Goal: Task Accomplishment & Management: Manage account settings

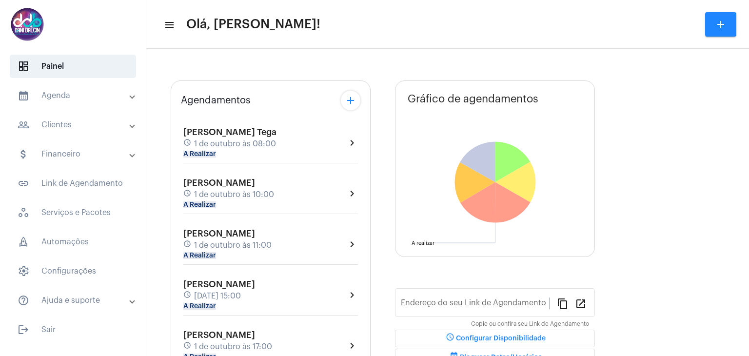
click at [105, 100] on mat-panel-title "calendar_month_outlined Agenda" at bounding box center [74, 96] width 113 height 12
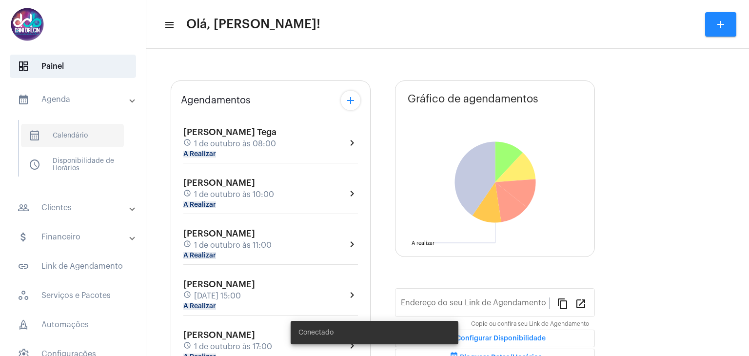
type input "https://neft.com.br/danielle-dalcin-benedetti"
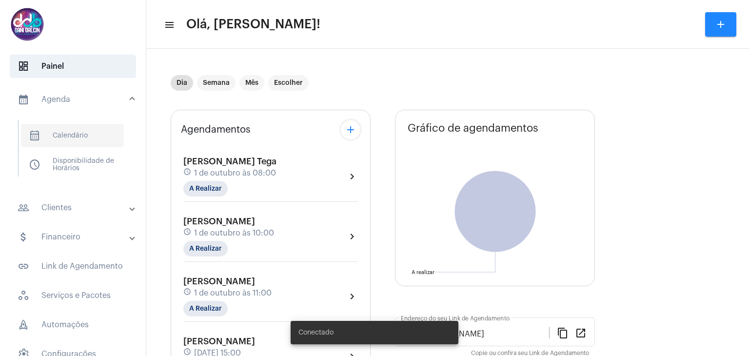
click at [90, 138] on span "calendar_month_outlined Calendário" at bounding box center [72, 135] width 103 height 23
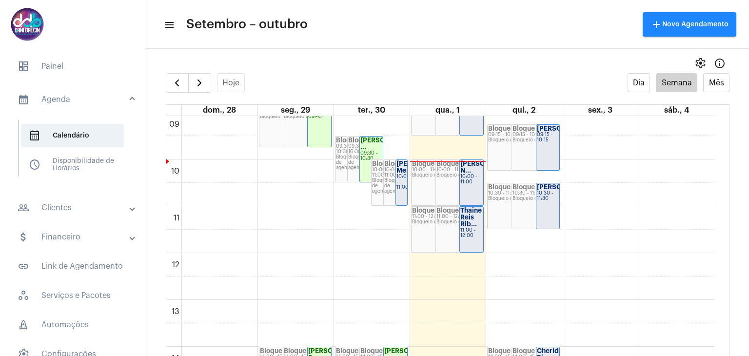
scroll to position [327, 0]
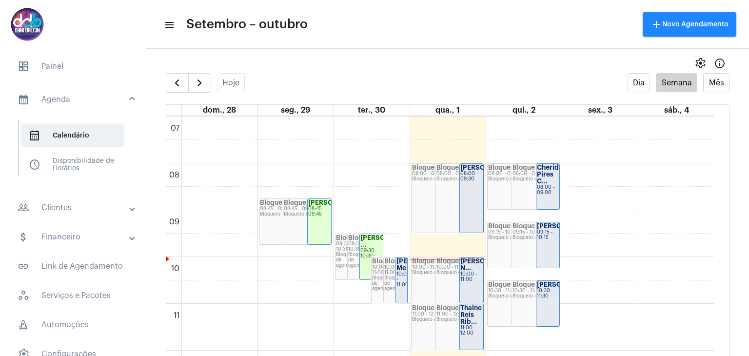
click at [475, 182] on div "08:00 - 09:30" at bounding box center [471, 176] width 22 height 11
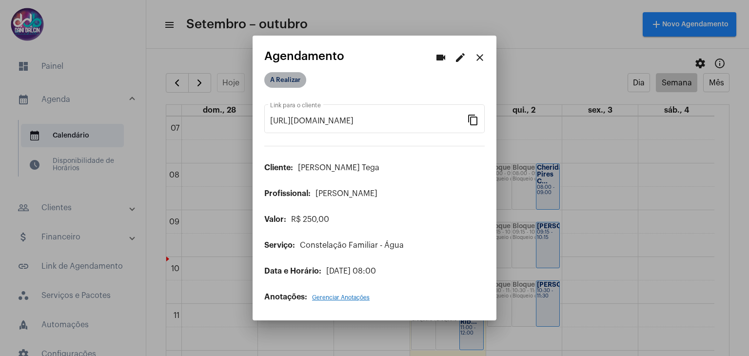
click at [291, 78] on mat-chip "A Realizar" at bounding box center [285, 80] width 42 height 16
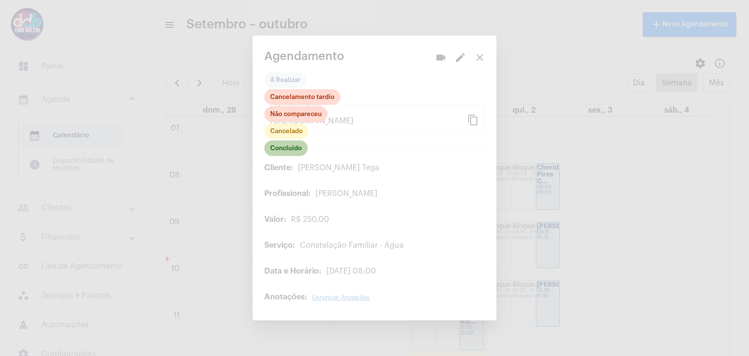
click at [289, 155] on mat-chip "Concluído" at bounding box center [285, 148] width 43 height 16
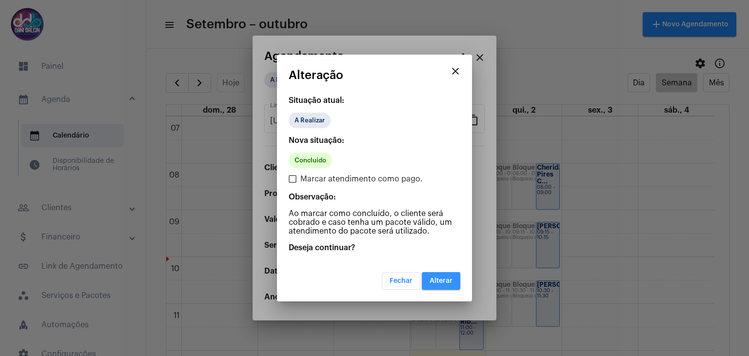
click at [441, 278] on span "Alterar" at bounding box center [440, 280] width 23 height 7
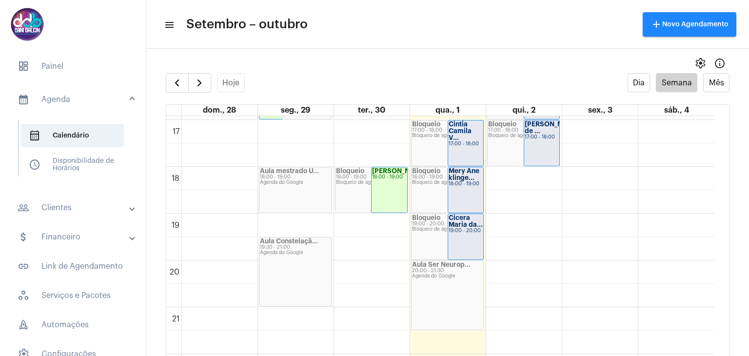
scroll to position [814, 0]
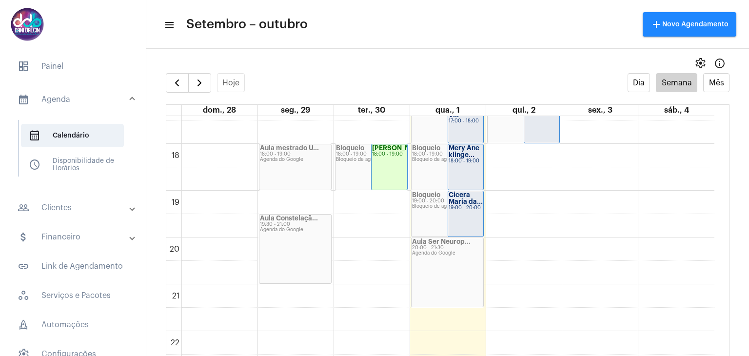
click at [72, 205] on mat-panel-title "people_outline Clientes" at bounding box center [74, 208] width 113 height 12
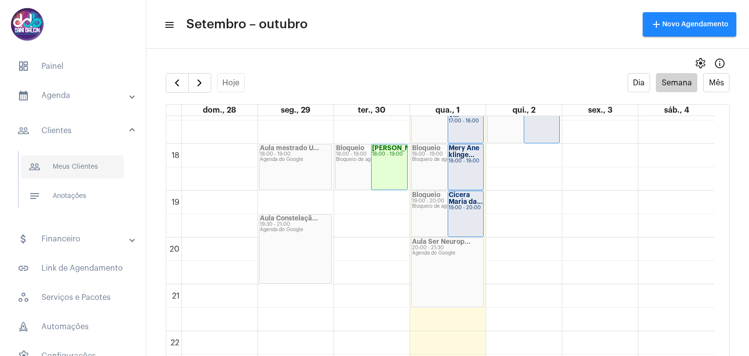
click at [86, 168] on span "people_outline Meus Clientes" at bounding box center [72, 166] width 103 height 23
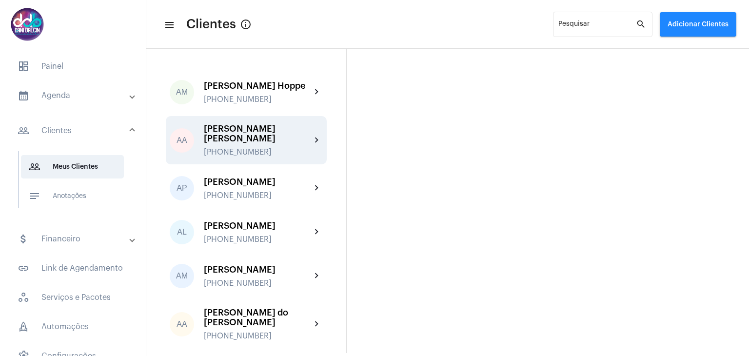
click at [237, 143] on div "[PERSON_NAME] [PERSON_NAME]" at bounding box center [257, 133] width 107 height 19
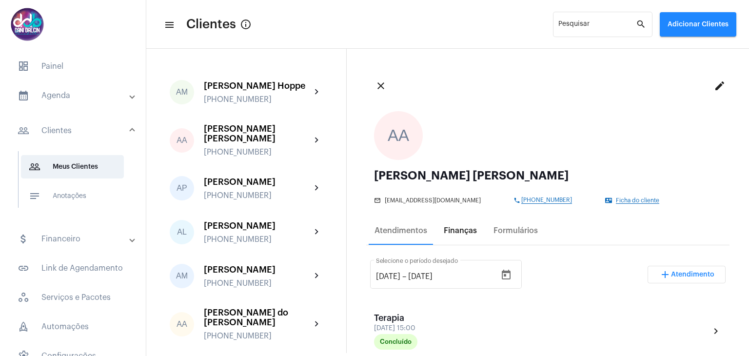
click at [462, 229] on div "Finanças" at bounding box center [460, 230] width 33 height 9
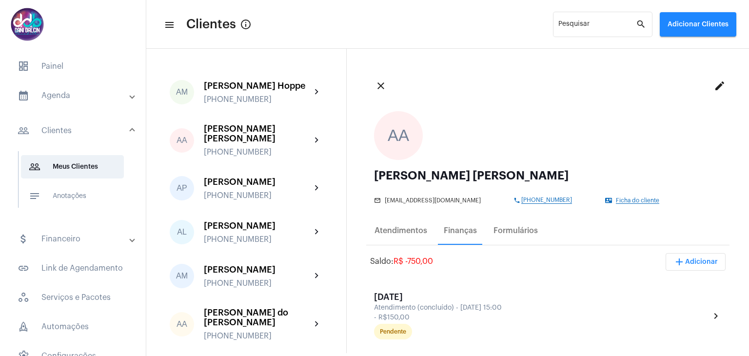
click at [696, 264] on span "add Adicionar" at bounding box center [695, 261] width 44 height 7
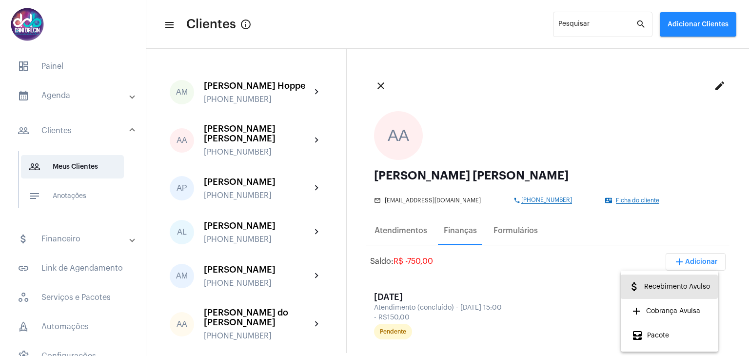
click at [675, 285] on span "attach_money Recebimento Avulso" at bounding box center [668, 287] width 81 height 18
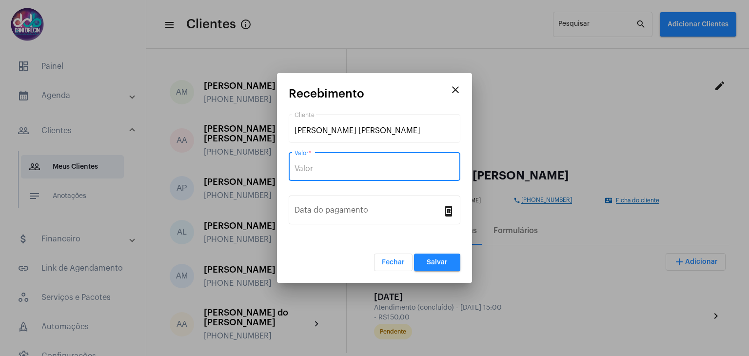
click at [317, 166] on input "Valor *" at bounding box center [374, 168] width 160 height 9
type input "R$ 300"
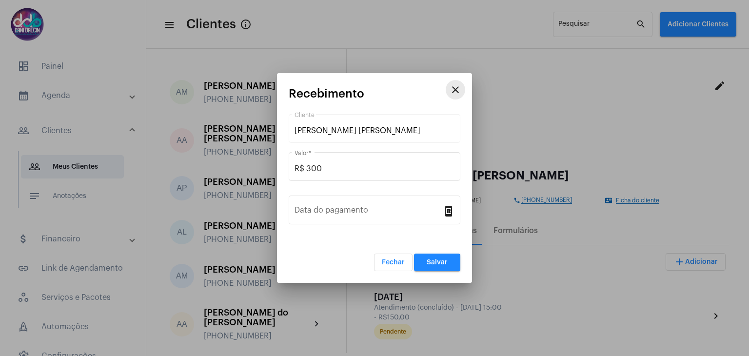
click at [460, 89] on mat-icon "close" at bounding box center [455, 90] width 12 height 12
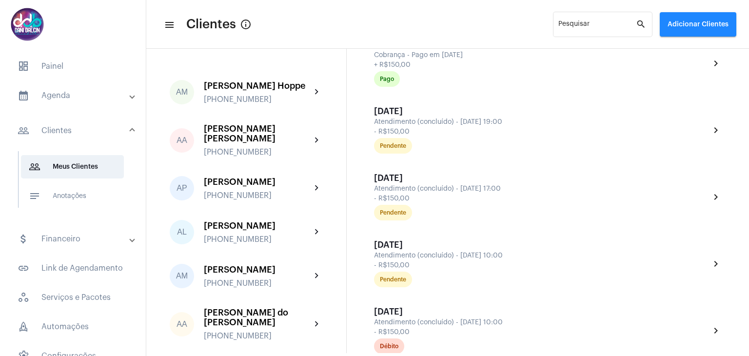
scroll to position [439, 0]
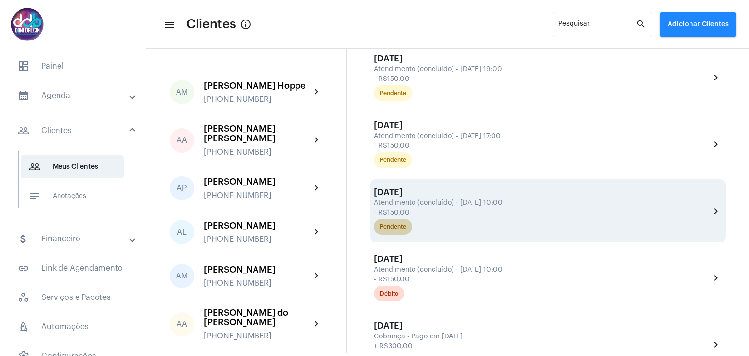
click at [480, 217] on div "Pendente" at bounding box center [542, 226] width 340 height 19
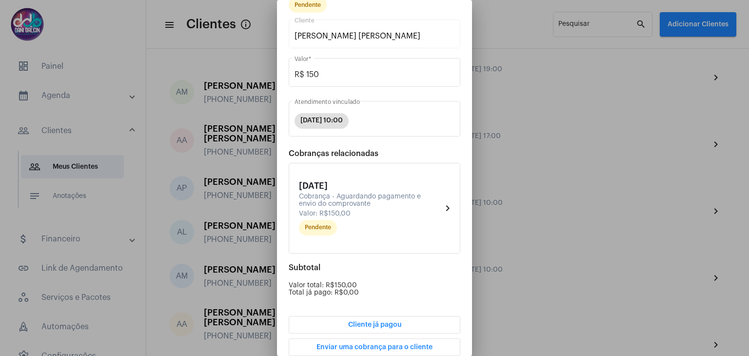
scroll to position [92, 0]
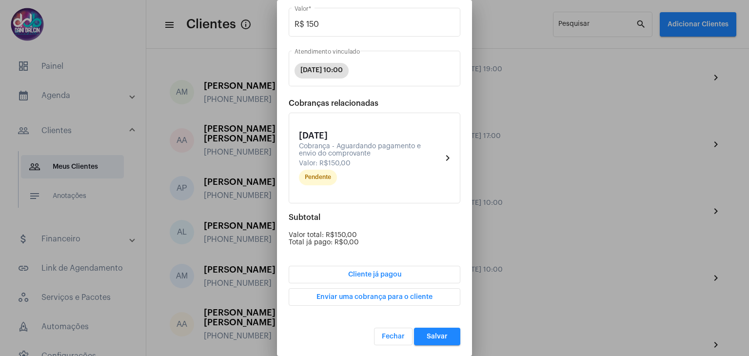
click at [386, 274] on span "Cliente já pagou" at bounding box center [374, 274] width 53 height 7
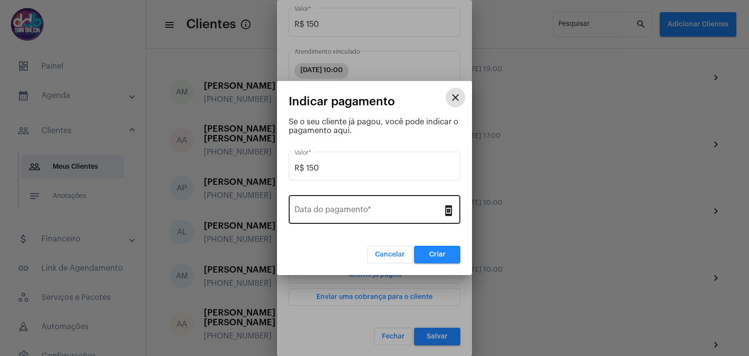
click at [343, 210] on input "Data do pagamento *" at bounding box center [368, 211] width 148 height 9
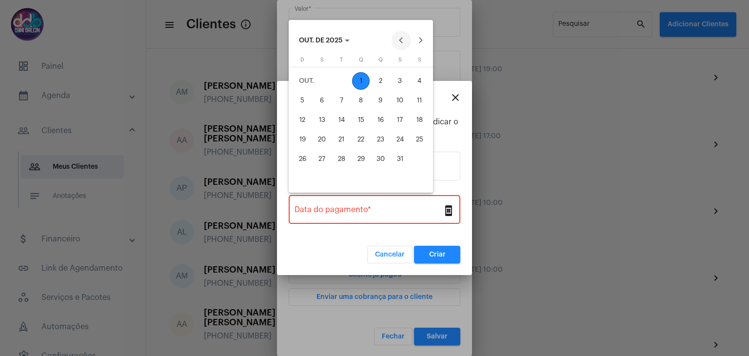
click at [398, 44] on button "Previous month" at bounding box center [400, 40] width 19 height 19
click at [347, 176] on div "30" at bounding box center [341, 179] width 18 height 18
type input "30/09/2025"
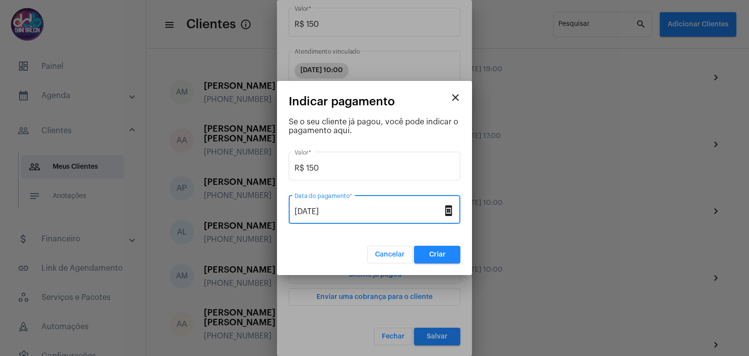
click at [434, 251] on span "Criar" at bounding box center [437, 254] width 17 height 7
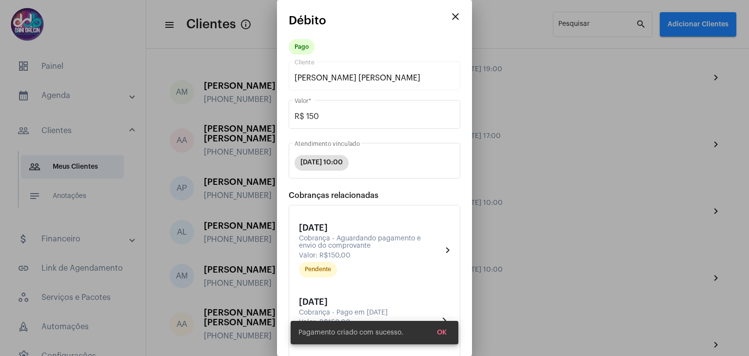
scroll to position [158, 0]
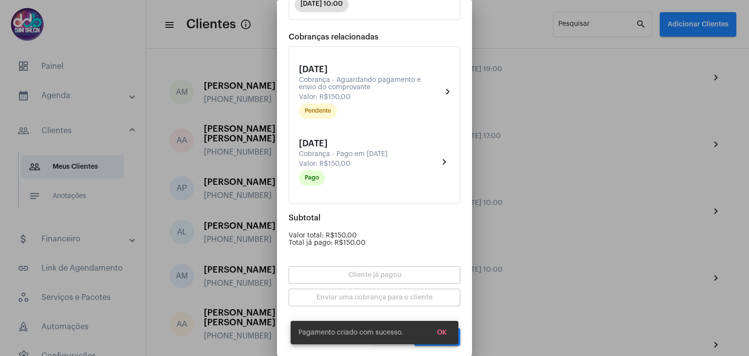
click at [444, 332] on span "OK" at bounding box center [442, 332] width 10 height 7
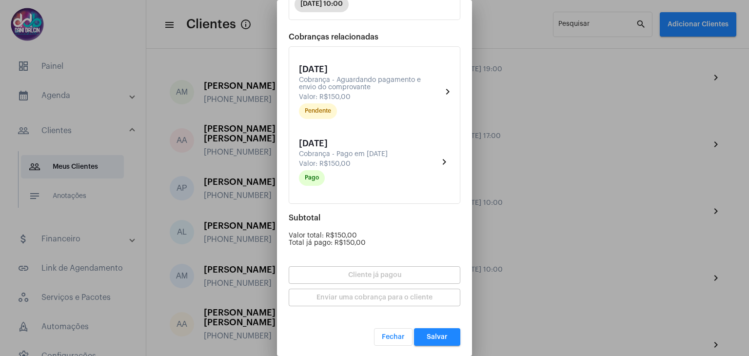
click at [444, 332] on button "Salvar" at bounding box center [437, 337] width 46 height 18
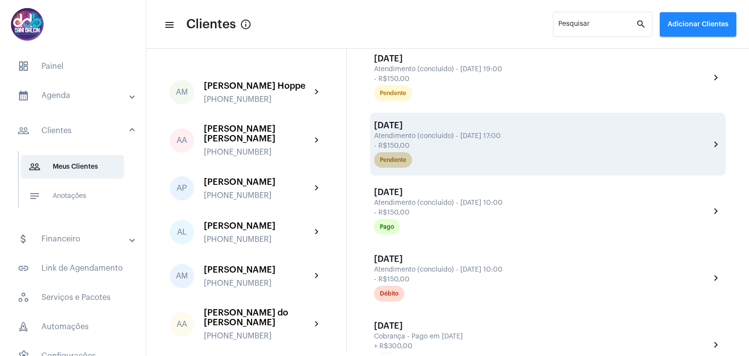
click at [416, 150] on div "Pendente" at bounding box center [542, 159] width 340 height 19
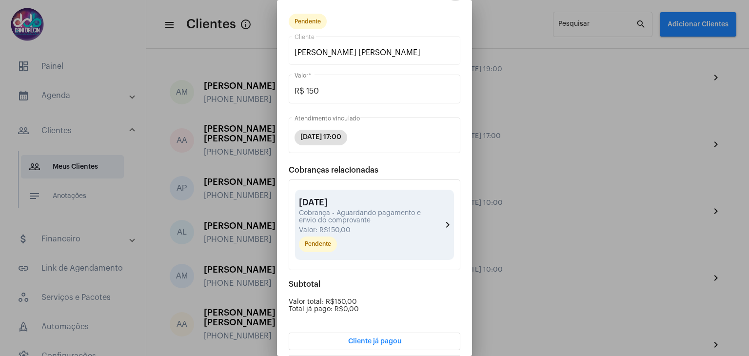
scroll to position [92, 0]
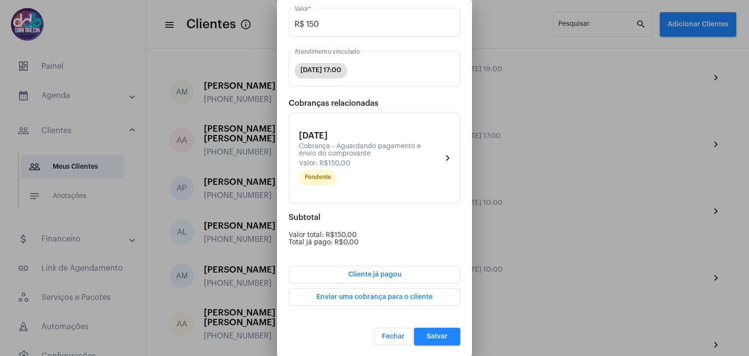
click at [387, 271] on span "Cliente já pagou" at bounding box center [374, 274] width 53 height 7
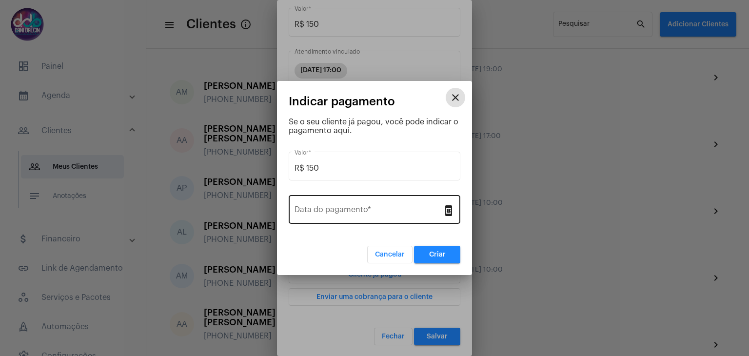
click at [370, 205] on div "Data do pagamento *" at bounding box center [368, 208] width 148 height 31
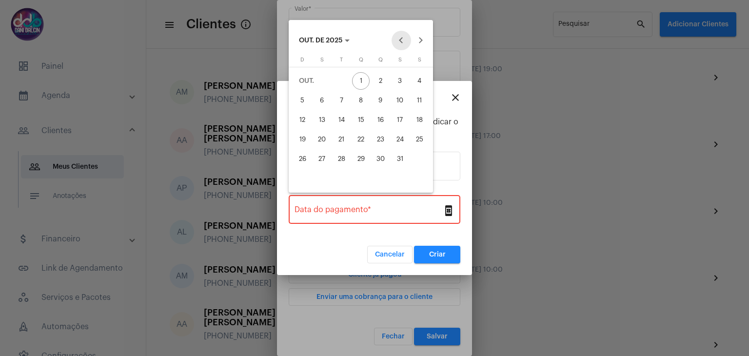
click at [404, 42] on button "Previous month" at bounding box center [400, 40] width 19 height 19
click at [347, 173] on div "30" at bounding box center [341, 179] width 18 height 18
type input "30/09/2025"
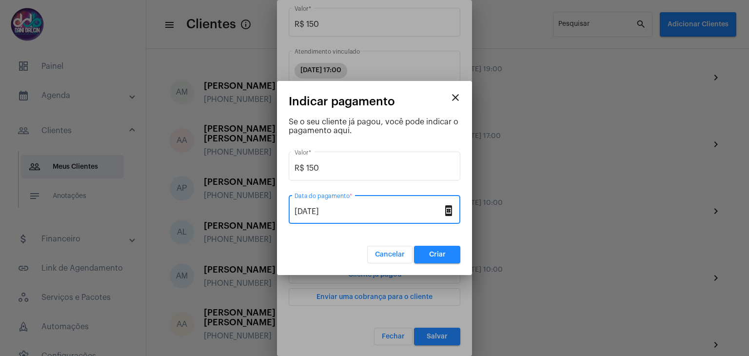
click at [432, 251] on span "Criar" at bounding box center [437, 254] width 17 height 7
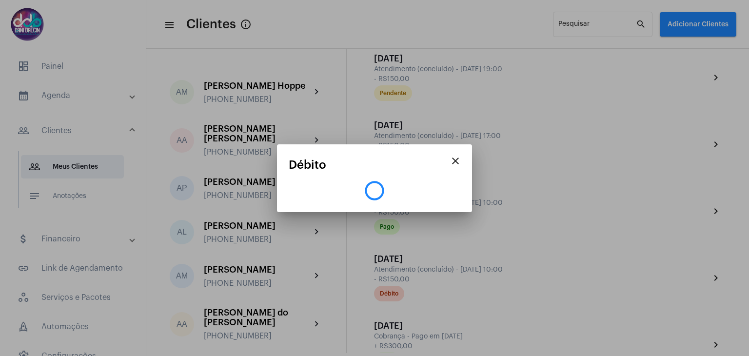
scroll to position [0, 0]
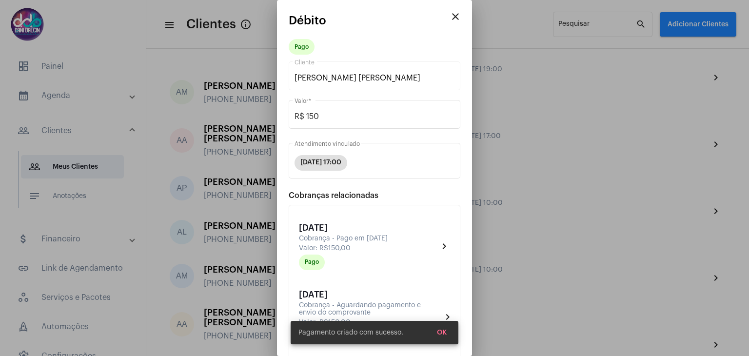
click at [449, 16] on mat-icon "close" at bounding box center [455, 17] width 12 height 12
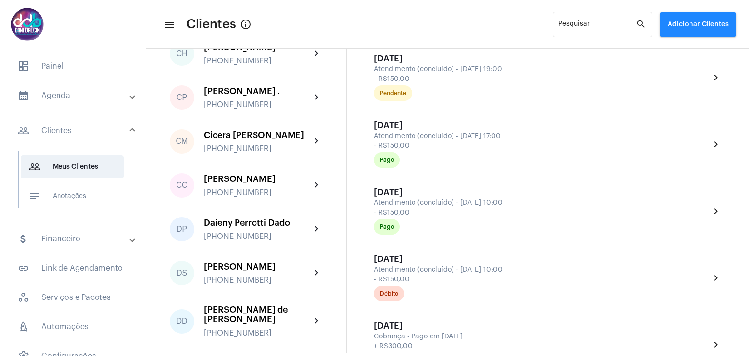
scroll to position [682, 0]
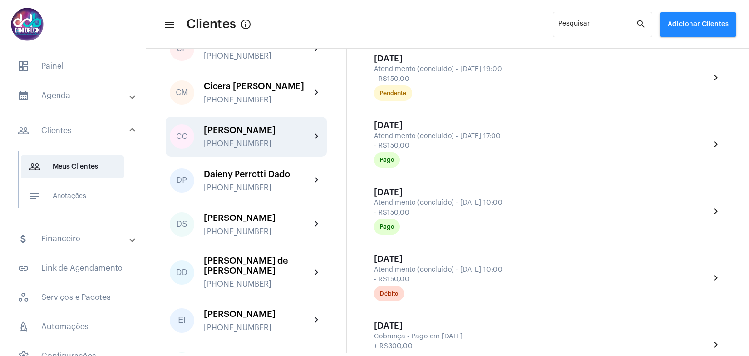
click at [283, 148] on div "Cintia Camila Vicentino +5519993219669" at bounding box center [257, 136] width 107 height 23
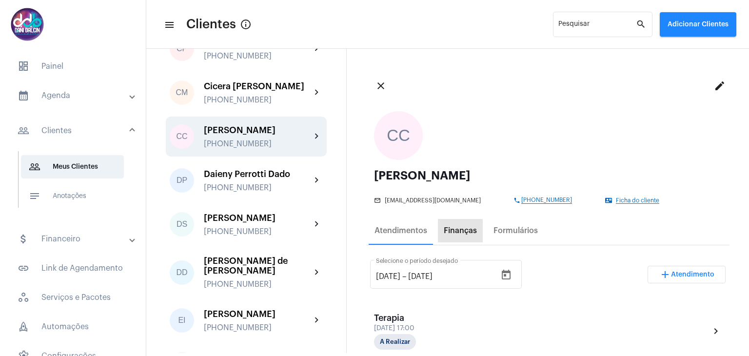
click at [460, 234] on div "Finanças" at bounding box center [460, 230] width 33 height 9
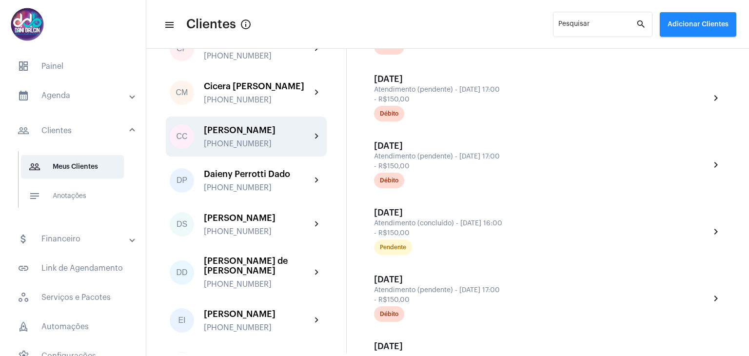
scroll to position [292, 0]
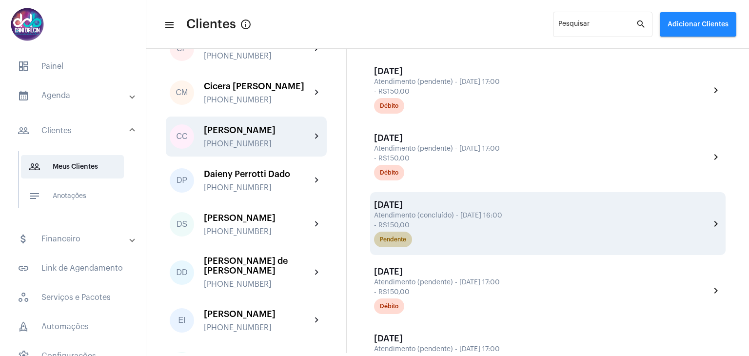
click at [440, 232] on div "Pendente" at bounding box center [542, 239] width 340 height 19
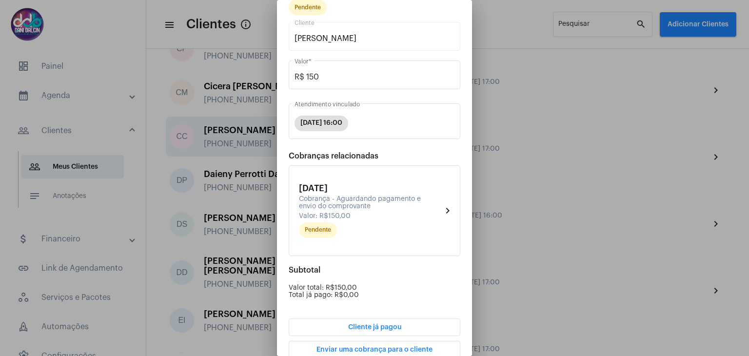
scroll to position [92, 0]
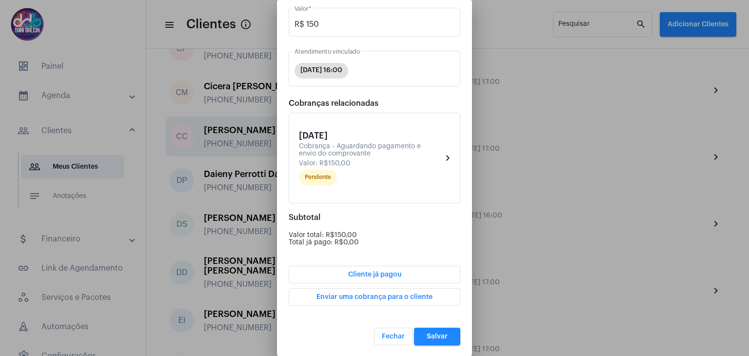
click at [399, 272] on button "Cliente já pagou" at bounding box center [375, 275] width 172 height 18
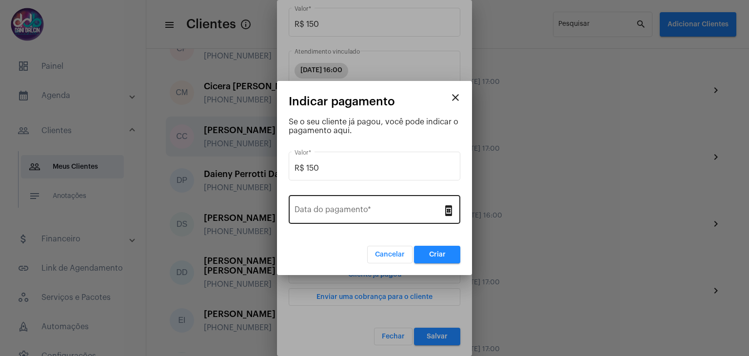
click at [374, 203] on div "Data do pagamento *" at bounding box center [368, 208] width 148 height 31
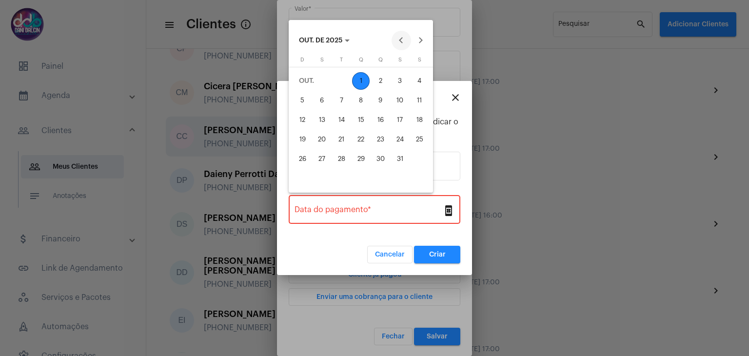
click at [403, 38] on button "Previous month" at bounding box center [400, 40] width 19 height 19
click at [346, 172] on div "30" at bounding box center [341, 179] width 18 height 18
type input "30/09/2025"
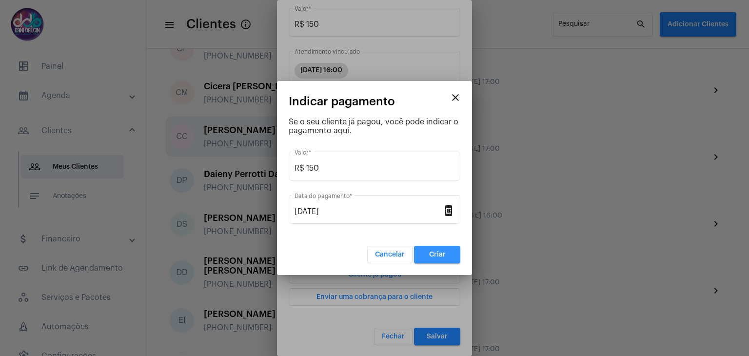
click at [430, 252] on span "Criar" at bounding box center [437, 254] width 17 height 7
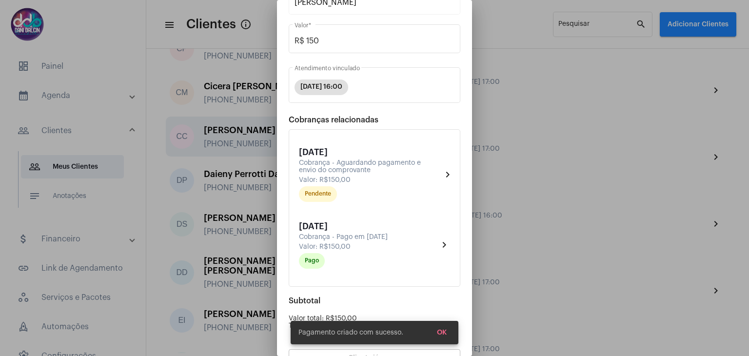
scroll to position [158, 0]
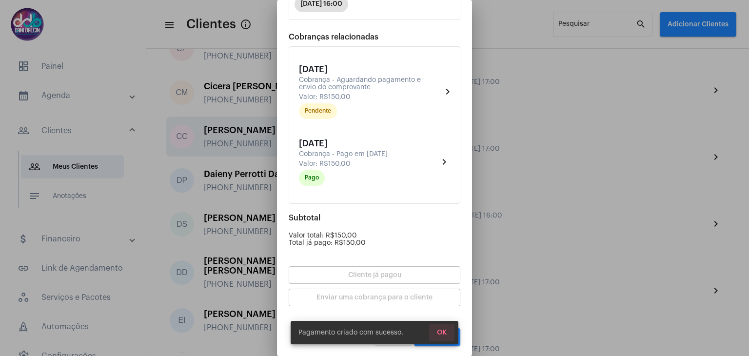
click at [446, 330] on span "OK" at bounding box center [442, 332] width 10 height 7
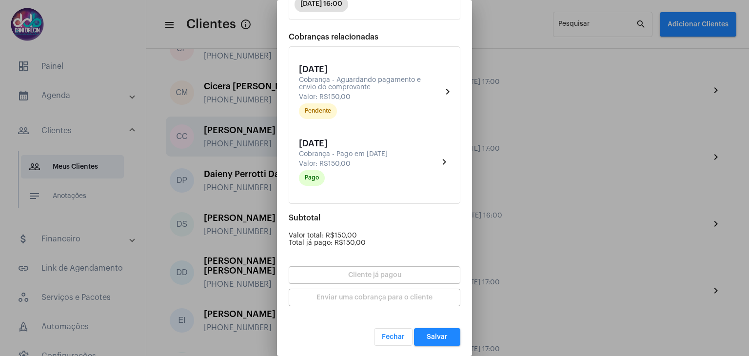
click at [446, 330] on button "Salvar" at bounding box center [437, 337] width 46 height 18
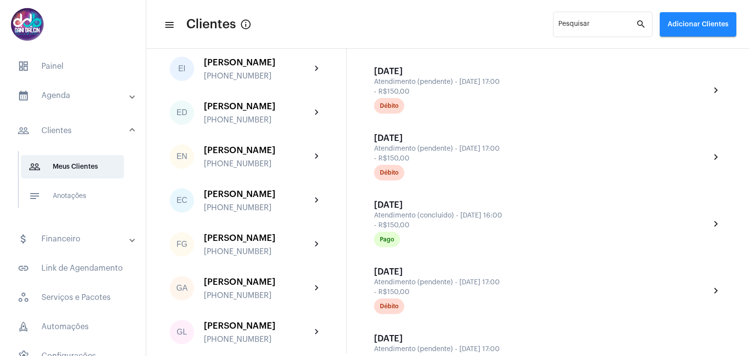
scroll to position [1024, 0]
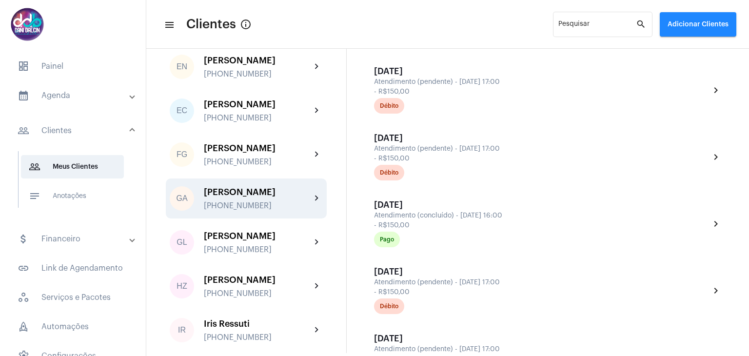
click at [259, 197] on div "[PERSON_NAME]" at bounding box center [257, 192] width 107 height 10
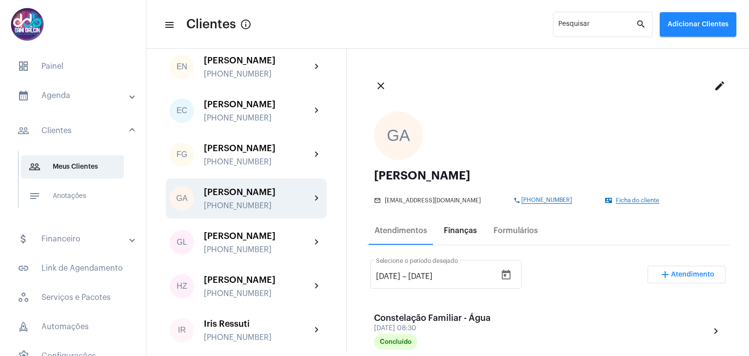
click at [460, 232] on div "Finanças" at bounding box center [460, 230] width 33 height 9
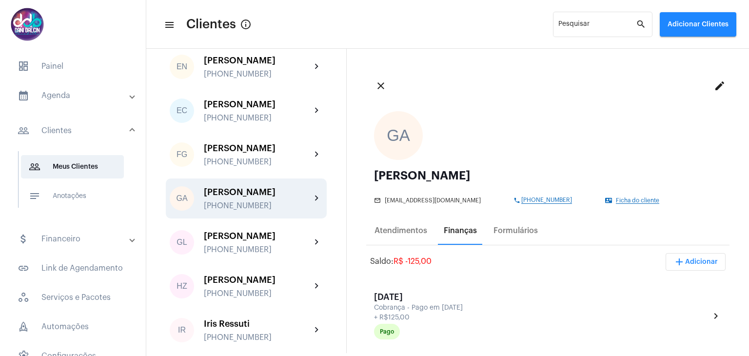
scroll to position [97, 0]
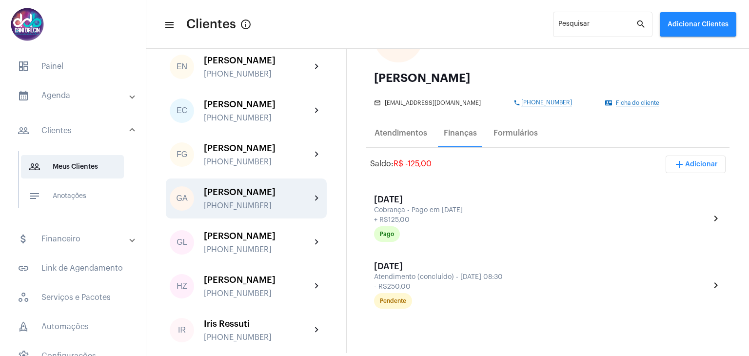
click at [693, 164] on span "add Adicionar" at bounding box center [695, 164] width 44 height 7
click at [675, 188] on span "attach_money Recebimento Avulso" at bounding box center [668, 189] width 81 height 18
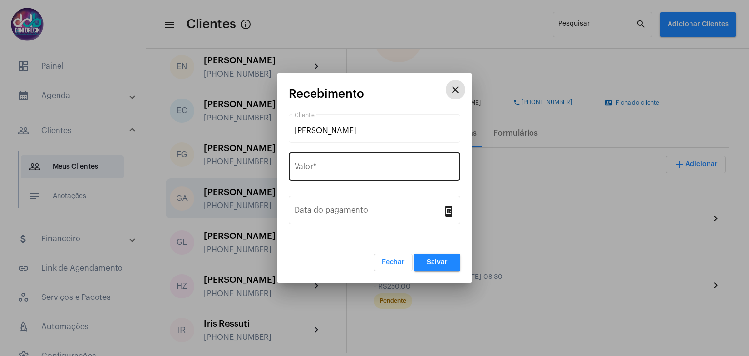
click at [328, 174] on div "Valor *" at bounding box center [374, 165] width 160 height 31
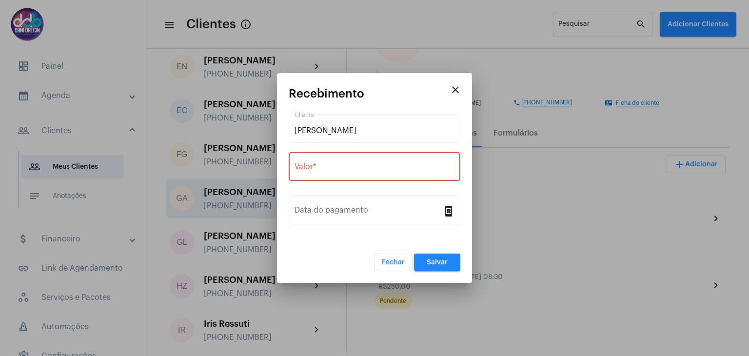
click at [390, 87] on mat-dialog-container "close Recebimento Geovani Azevedo Cliente Valor * Data do pagamento book_online…" at bounding box center [374, 178] width 195 height 210
click at [339, 167] on input "Valor *" at bounding box center [374, 168] width 160 height 9
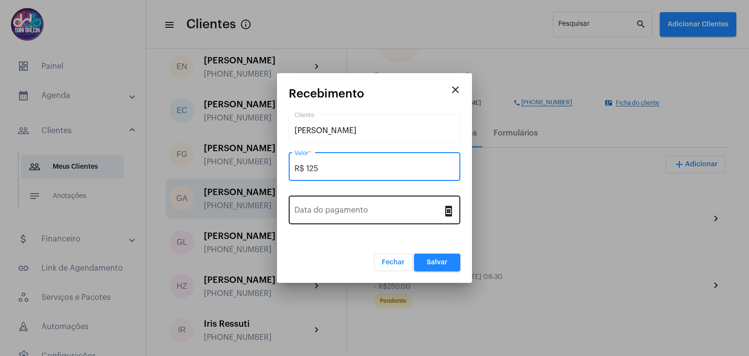
type input "R$ 125"
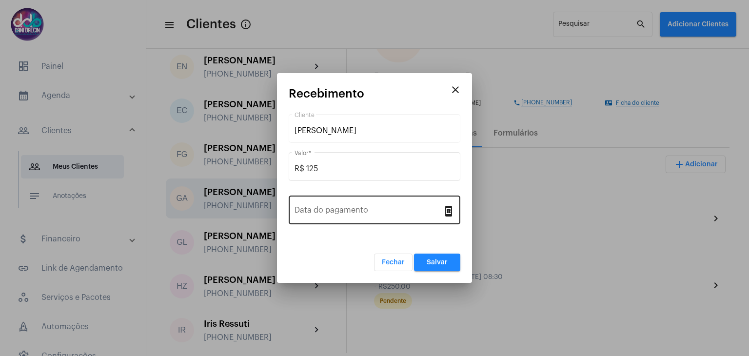
click at [339, 199] on div "Data do pagamento" at bounding box center [368, 209] width 148 height 31
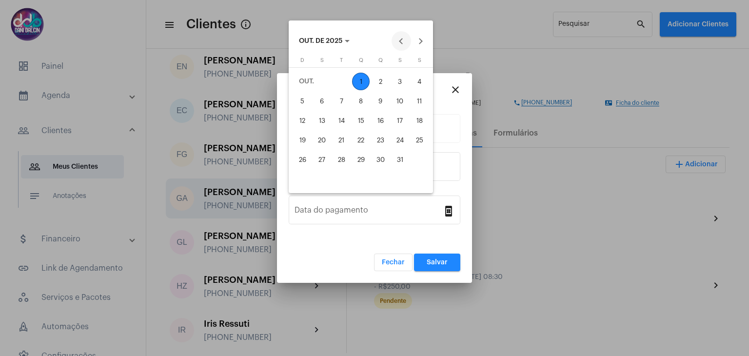
click at [400, 41] on button "Previous month" at bounding box center [400, 40] width 19 height 19
click at [338, 177] on div "30" at bounding box center [341, 179] width 18 height 18
type input "30/09/2025"
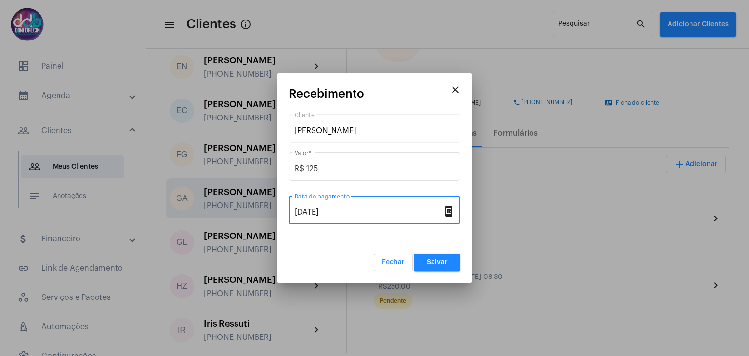
click at [443, 259] on span "Salvar" at bounding box center [436, 262] width 21 height 7
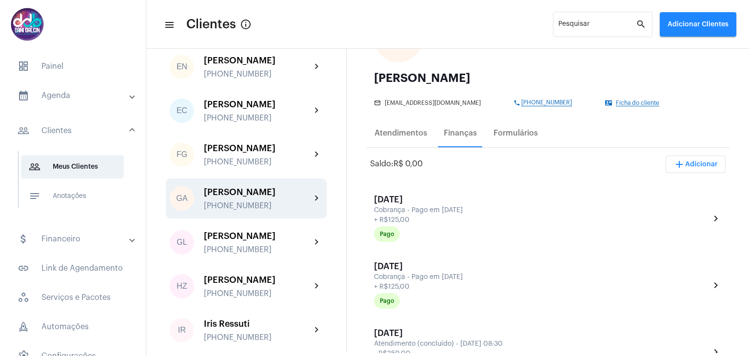
click at [68, 104] on mat-expansion-panel-header "calendar_month_outlined Agenda" at bounding box center [76, 95] width 140 height 23
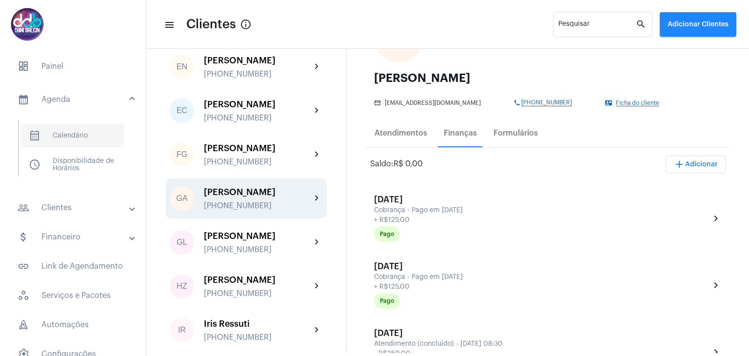
click at [71, 130] on span "calendar_month_outlined Calendário" at bounding box center [72, 135] width 103 height 23
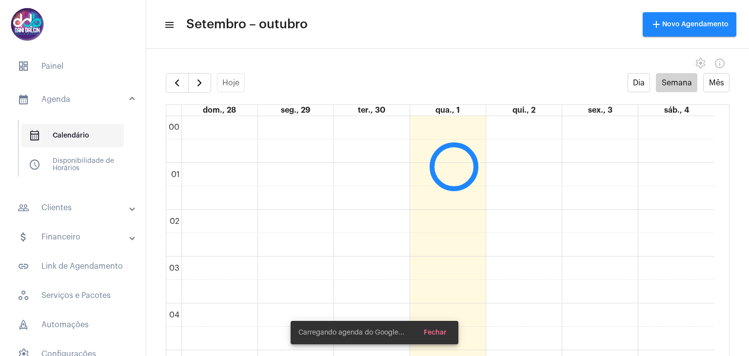
scroll to position [282, 0]
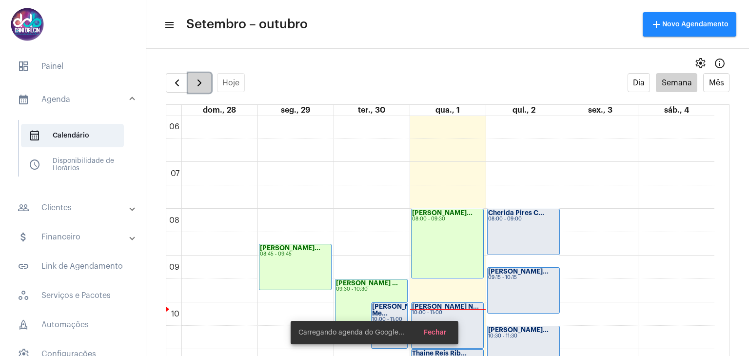
click at [195, 85] on span "button" at bounding box center [200, 83] width 12 height 12
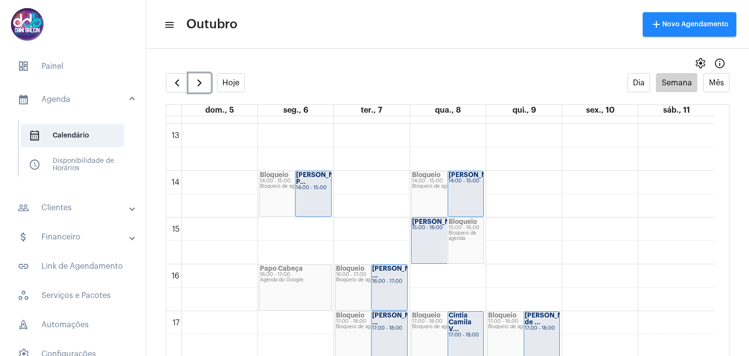
scroll to position [622, 0]
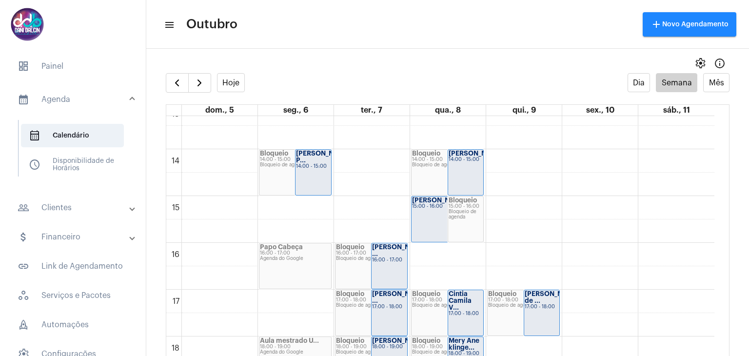
click at [74, 204] on mat-panel-title "people_outline Clientes" at bounding box center [74, 208] width 113 height 12
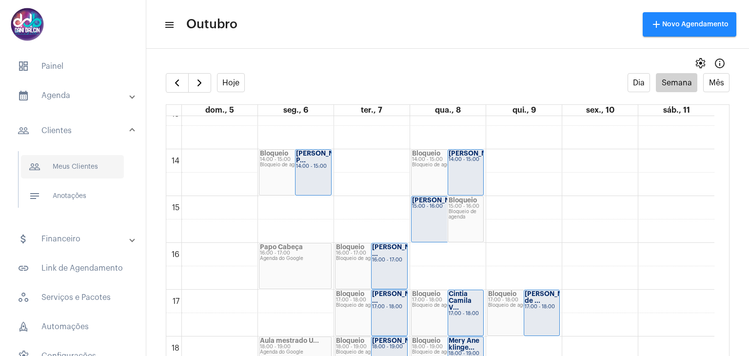
click at [83, 172] on span "people_outline Meus Clientes" at bounding box center [72, 166] width 103 height 23
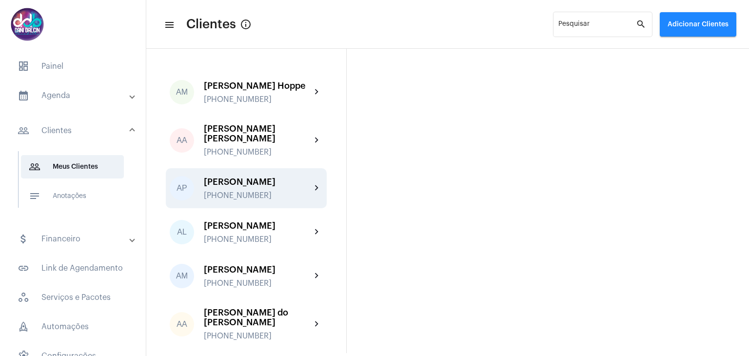
click at [262, 200] on div "[PHONE_NUMBER]" at bounding box center [257, 195] width 107 height 9
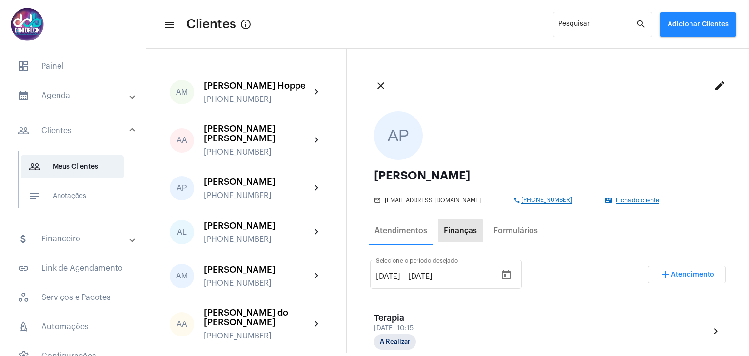
click at [454, 233] on div "Finanças" at bounding box center [460, 230] width 33 height 9
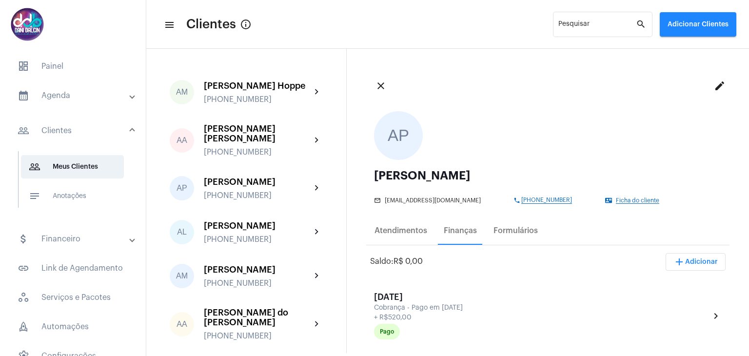
click at [86, 242] on mat-panel-title "attach_money Financeiro" at bounding box center [74, 239] width 113 height 12
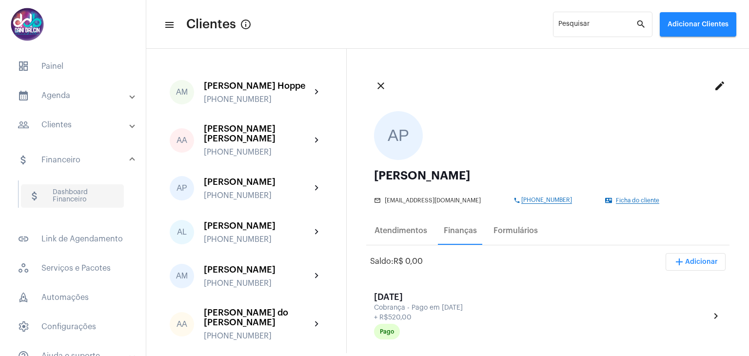
click at [104, 189] on span "attach_money Dashboard Financeiro" at bounding box center [72, 195] width 103 height 23
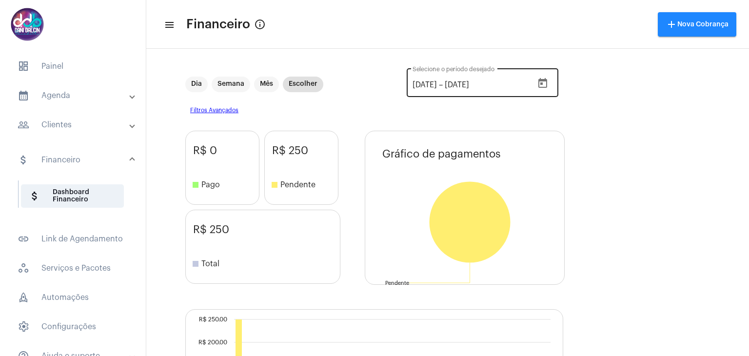
click at [412, 90] on div "1/10/2025 1/10/2025 – 31/10/2025 Selecione o período desejado" at bounding box center [472, 81] width 120 height 31
click at [412, 84] on input "1/10/2025" at bounding box center [424, 84] width 24 height 9
click at [412, 86] on input "1/10/2025" at bounding box center [424, 84] width 24 height 9
click at [412, 85] on input "1/10/2025" at bounding box center [424, 84] width 24 height 9
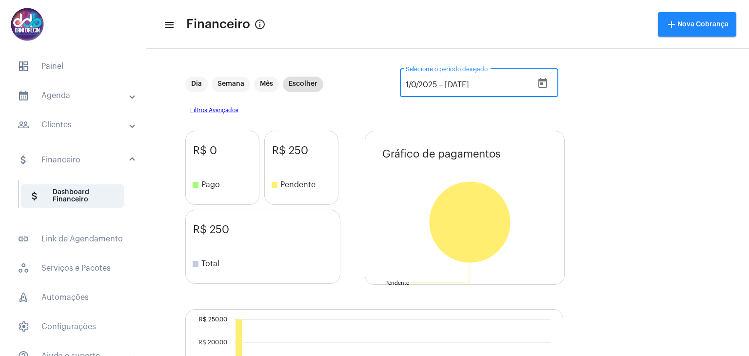
type input "1/09/2025"
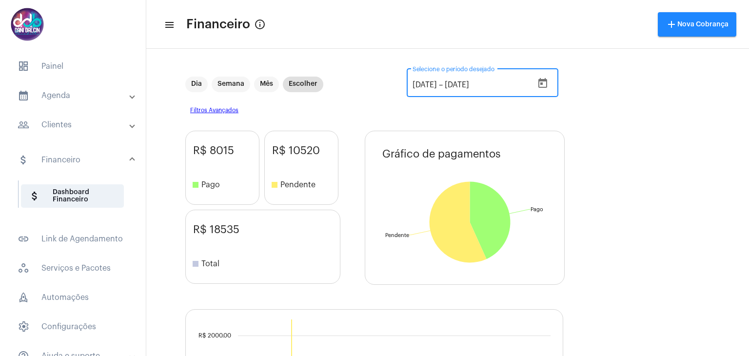
click at [447, 83] on input "31/10/2025" at bounding box center [474, 84] width 58 height 9
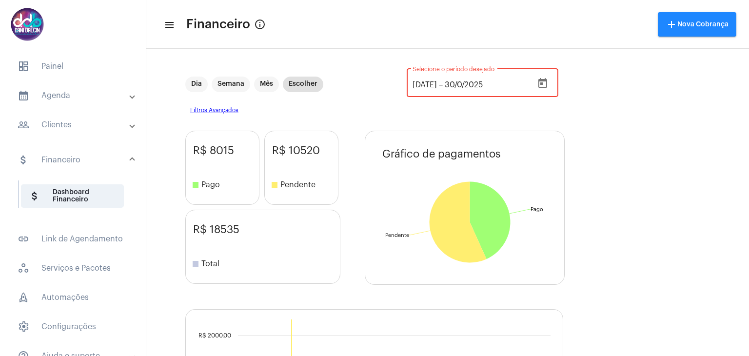
type input "30/09/2025"
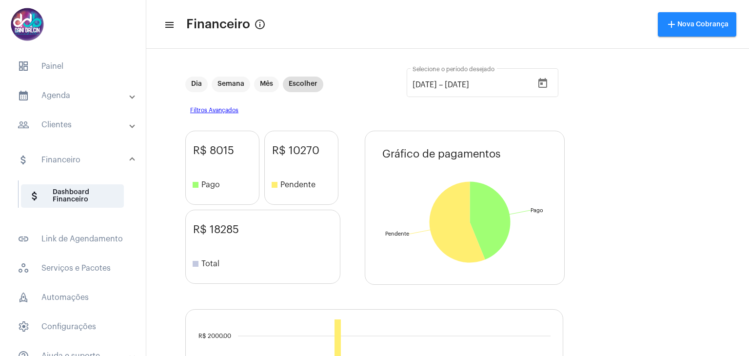
click at [55, 99] on mat-panel-title "calendar_month_outlined Agenda" at bounding box center [74, 96] width 113 height 12
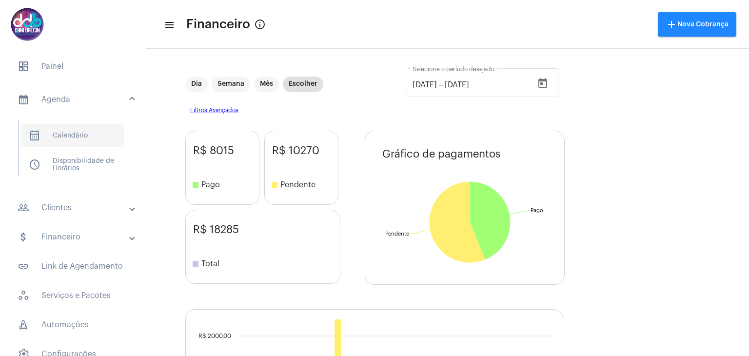
click at [66, 128] on span "calendar_month_outlined Calendário" at bounding box center [72, 135] width 103 height 23
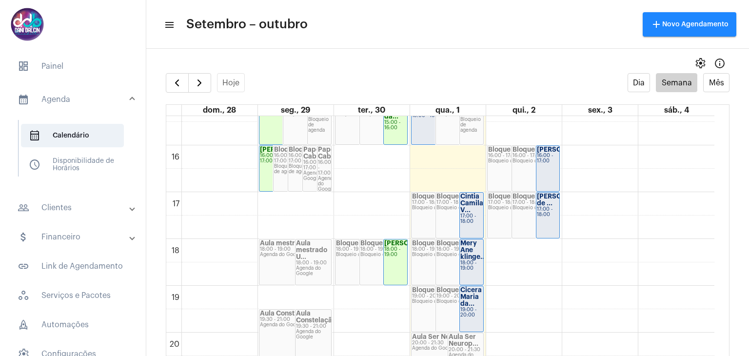
scroll to position [817, 0]
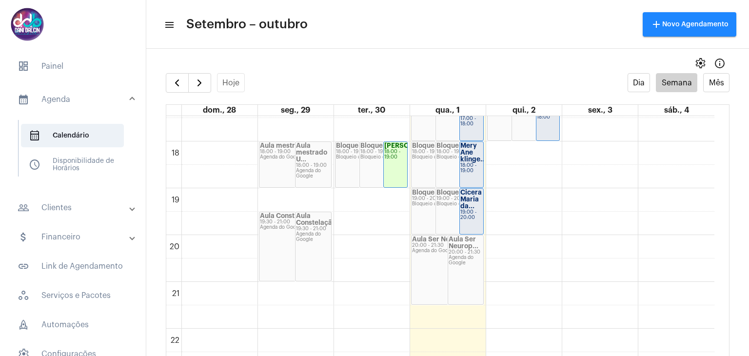
click at [474, 205] on div "Cicera Maria da..." at bounding box center [471, 199] width 22 height 20
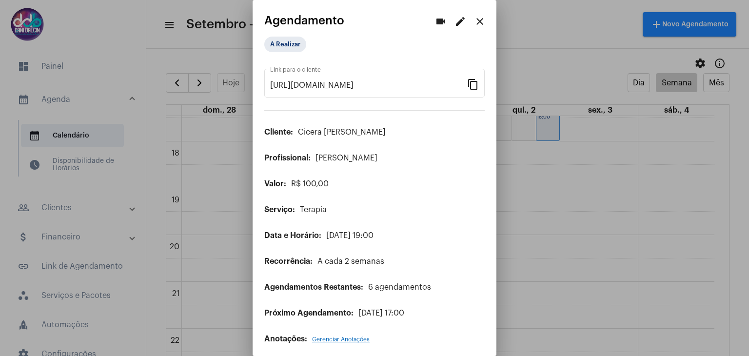
click at [454, 22] on mat-icon "edit" at bounding box center [460, 22] width 12 height 12
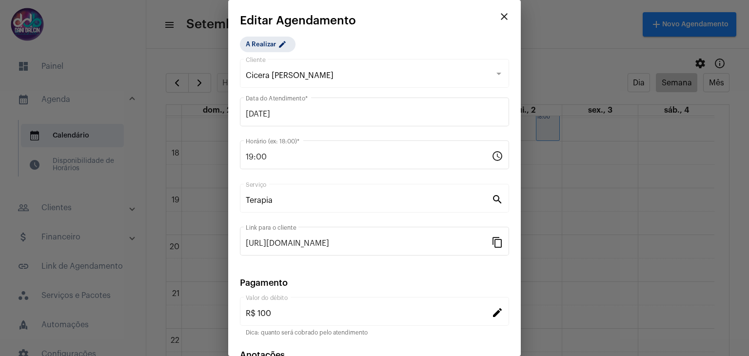
scroll to position [49, 0]
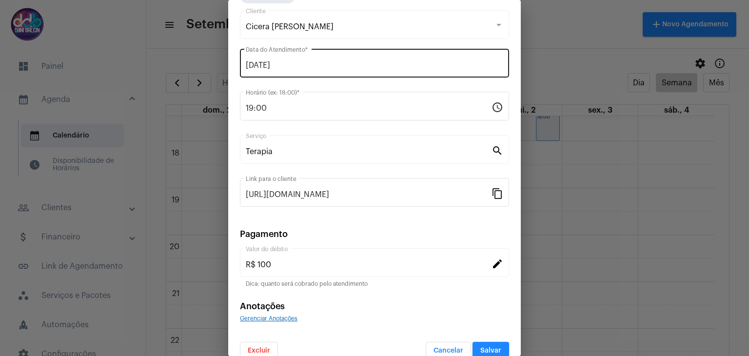
click at [289, 61] on input "01/10/2025" at bounding box center [374, 65] width 257 height 9
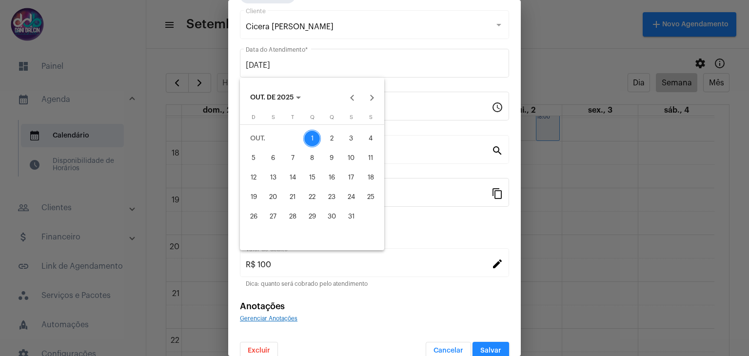
click at [332, 135] on div "2" at bounding box center [332, 139] width 18 height 18
type input "02/10/2025"
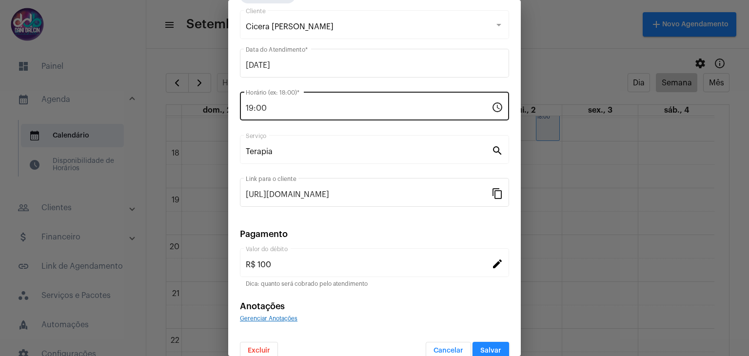
click at [290, 101] on div "19:00 Horário (ex: 18:00) *" at bounding box center [369, 105] width 246 height 31
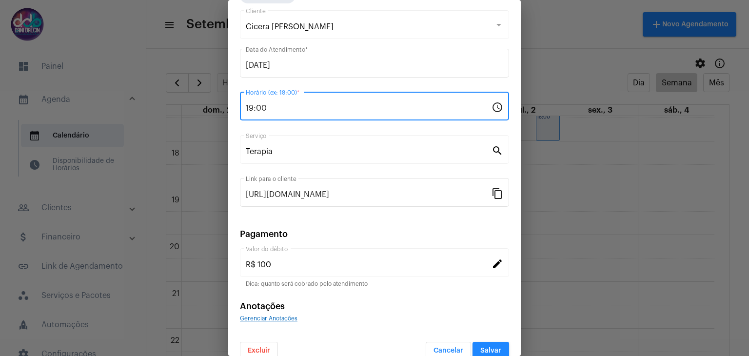
click at [290, 101] on div "19:00 Horário (ex: 18:00) *" at bounding box center [369, 105] width 246 height 31
click at [280, 116] on div "19:00 Horário (ex: 18:00) *" at bounding box center [369, 105] width 246 height 31
click at [280, 109] on input "19:00" at bounding box center [369, 108] width 246 height 9
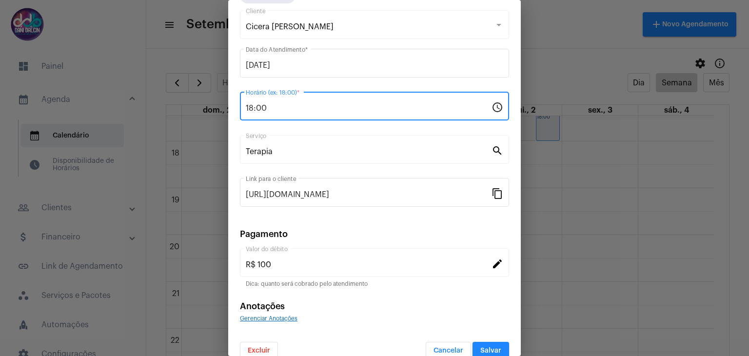
scroll to position [62, 0]
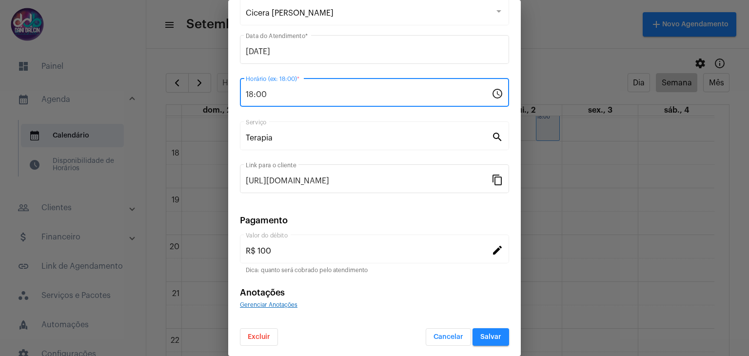
type input "18:00"
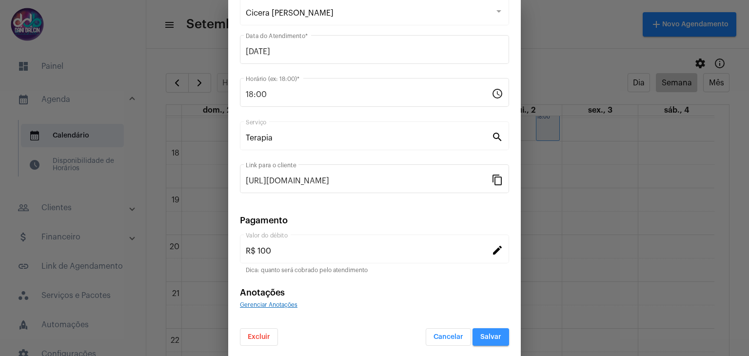
click at [484, 329] on button "Salvar" at bounding box center [490, 337] width 37 height 18
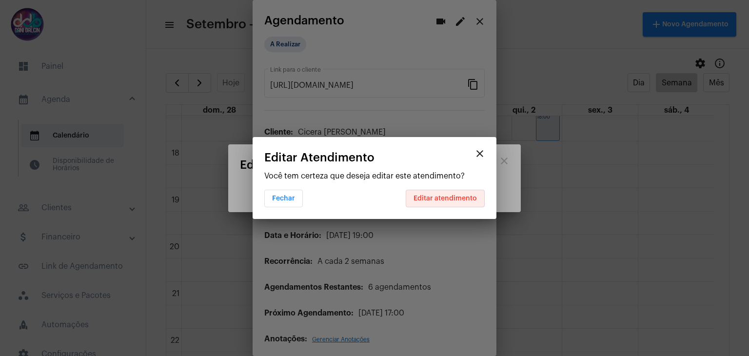
click at [447, 201] on button "Editar atendimento" at bounding box center [445, 199] width 79 height 18
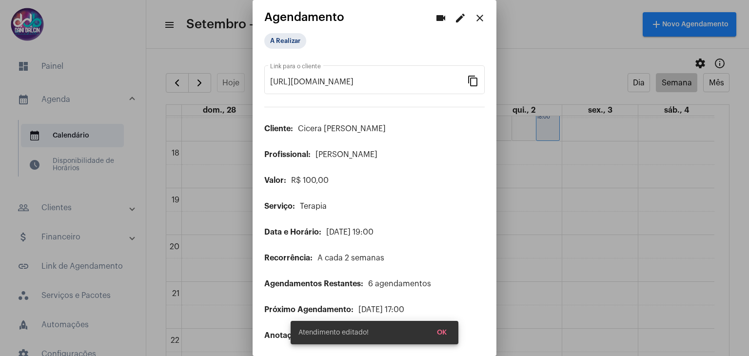
scroll to position [4, 0]
click at [429, 332] on simple-snack-bar "Atendimento editado! OK" at bounding box center [374, 333] width 152 height 10
click at [455, 332] on snack-bar-container "Atendimento editado! OK" at bounding box center [374, 332] width 168 height 23
click at [440, 329] on span "OK" at bounding box center [442, 332] width 10 height 7
click at [444, 326] on button "OK" at bounding box center [441, 333] width 25 height 18
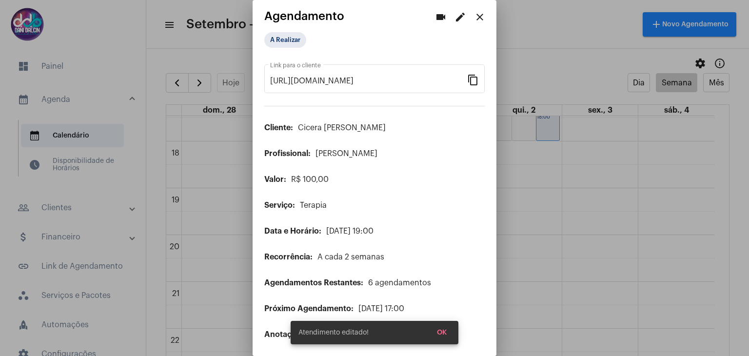
click at [439, 333] on span "OK" at bounding box center [442, 332] width 10 height 7
click at [441, 333] on span "OK" at bounding box center [442, 332] width 10 height 7
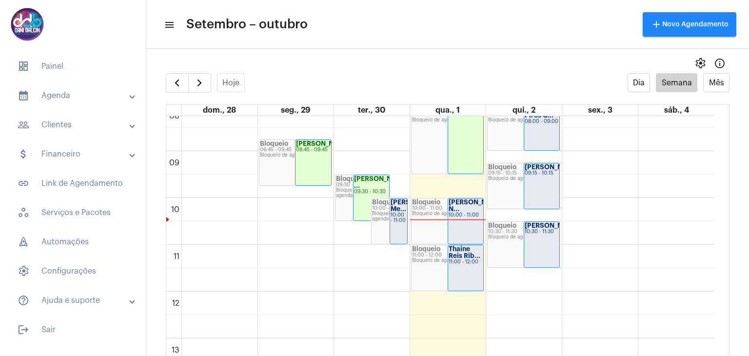
scroll to position [379, 0]
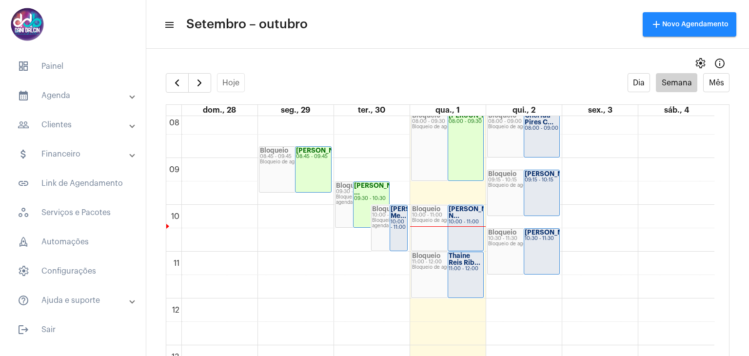
click at [399, 219] on strong "[PERSON_NAME] Me..." at bounding box center [417, 212] width 55 height 13
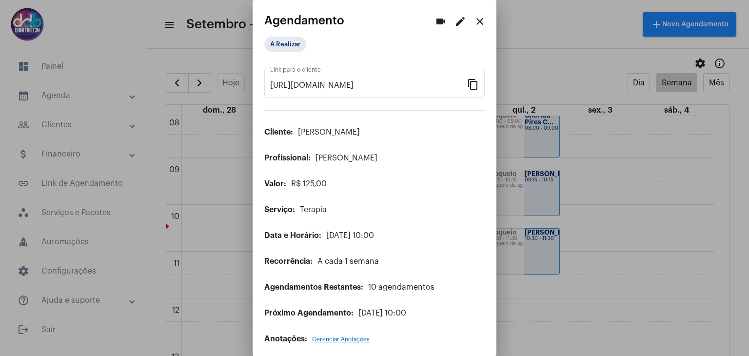
click at [450, 22] on button "edit" at bounding box center [459, 21] width 19 height 19
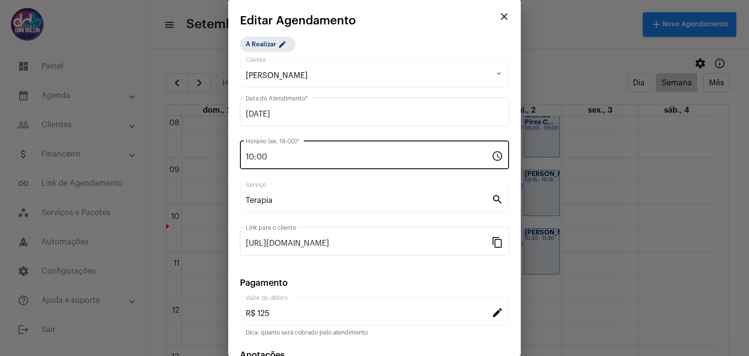
click at [328, 151] on div "10:00 Horário (ex: 18:00) *" at bounding box center [369, 153] width 246 height 31
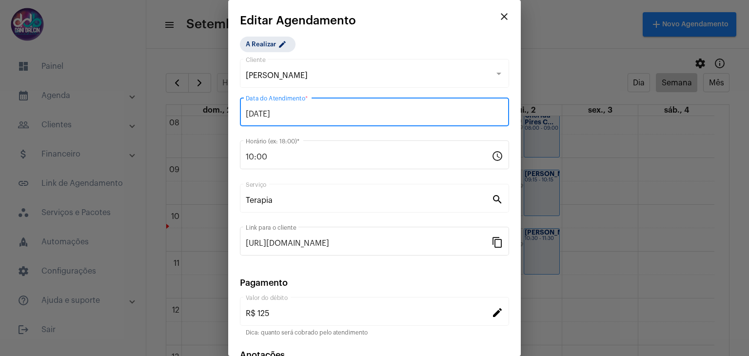
click at [290, 115] on input "30/09/2025" at bounding box center [374, 114] width 257 height 9
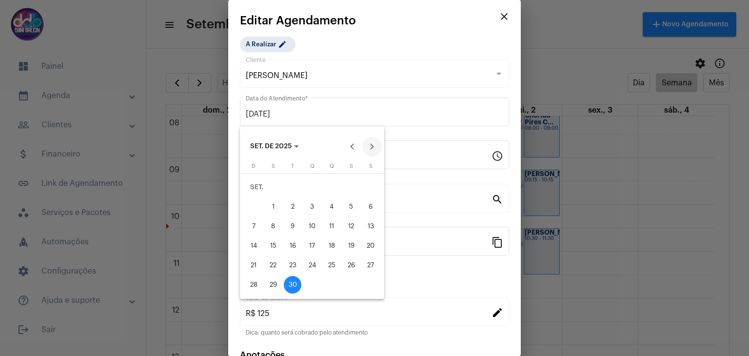
click at [370, 149] on button "Next month" at bounding box center [371, 146] width 19 height 19
click at [316, 187] on div "1" at bounding box center [312, 187] width 18 height 18
type input "01/10/2025"
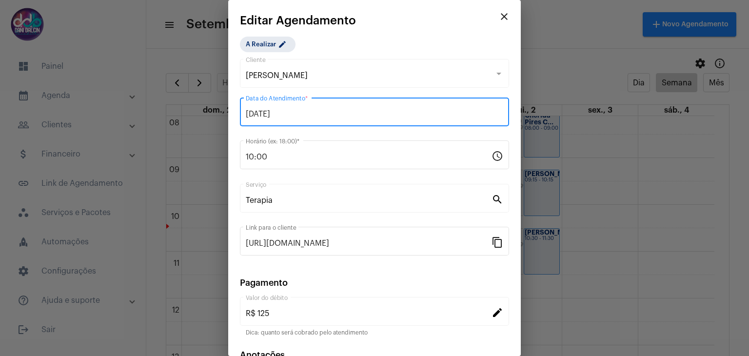
click at [291, 118] on div "01/10/2025 Data do Atendimento *" at bounding box center [374, 111] width 257 height 31
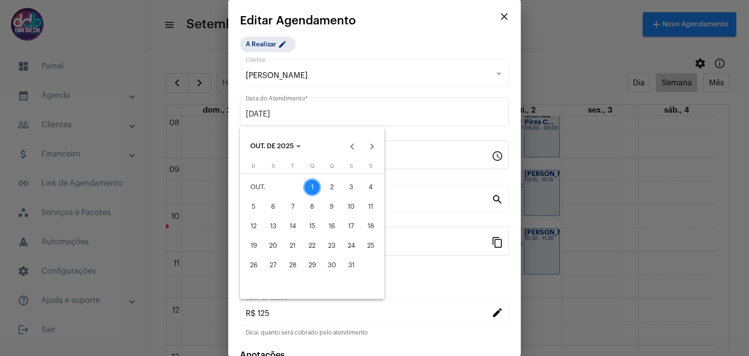
click at [308, 184] on div "1" at bounding box center [312, 187] width 18 height 18
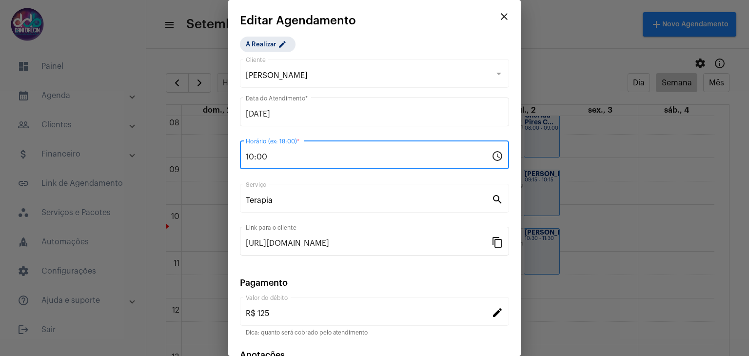
click at [272, 155] on input "10:00" at bounding box center [369, 157] width 246 height 9
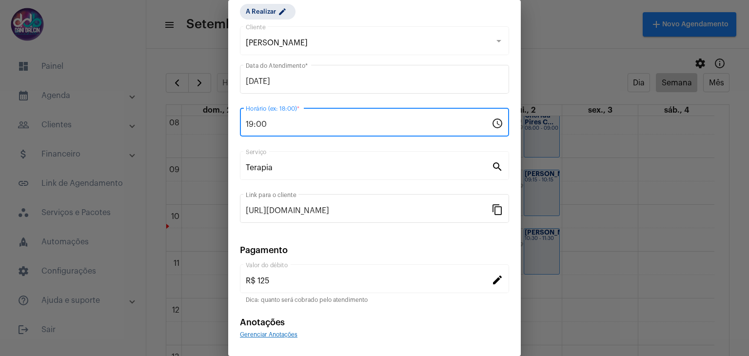
scroll to position [62, 0]
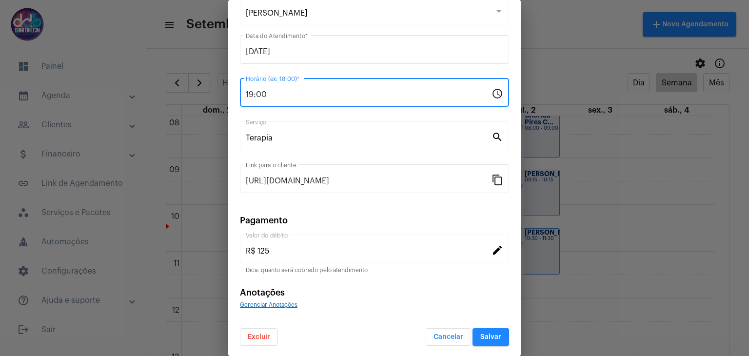
type input "19:00"
click at [480, 333] on span "Salvar" at bounding box center [490, 336] width 21 height 7
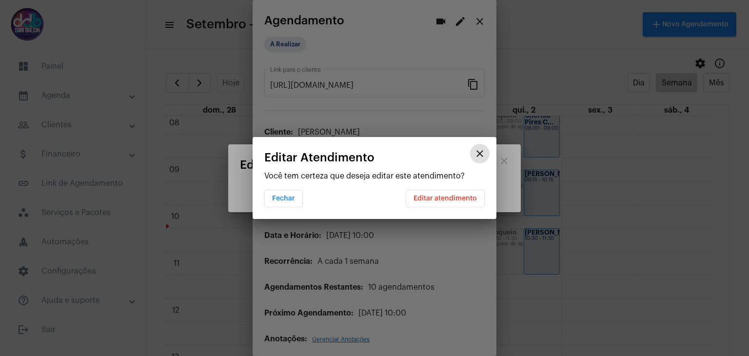
click at [431, 197] on span "Editar atendimento" at bounding box center [444, 198] width 63 height 7
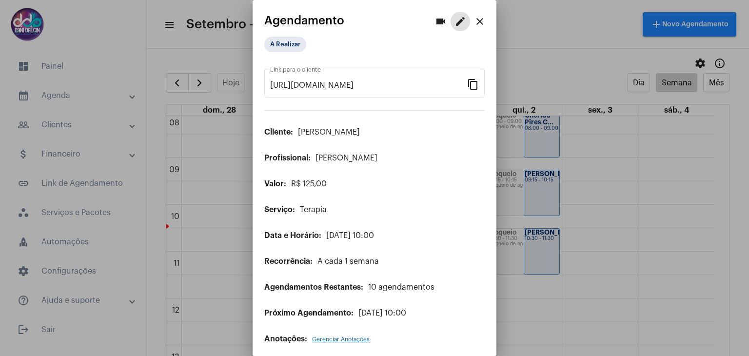
click at [474, 27] on mat-icon "close" at bounding box center [480, 22] width 12 height 12
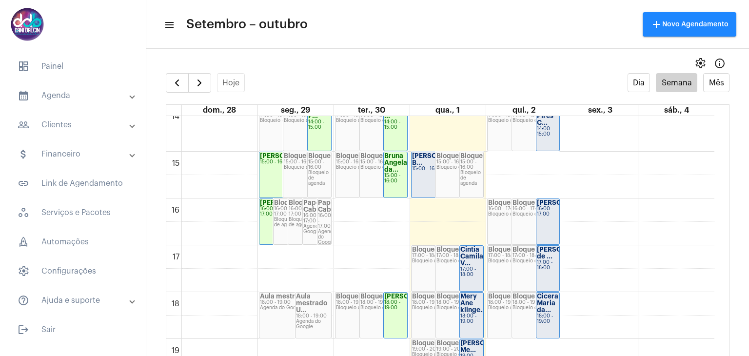
scroll to position [717, 0]
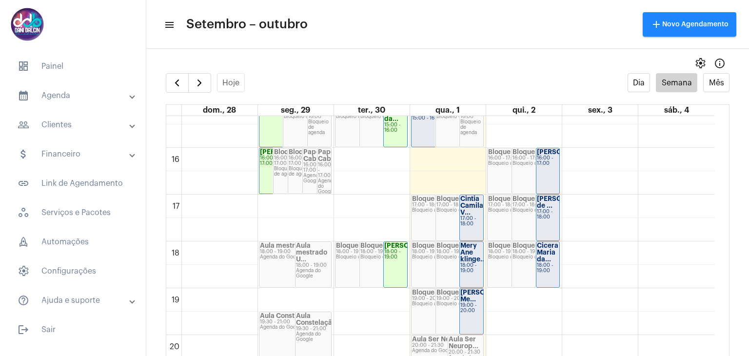
click at [464, 252] on strong "Mery Ane klinge..." at bounding box center [473, 252] width 26 height 20
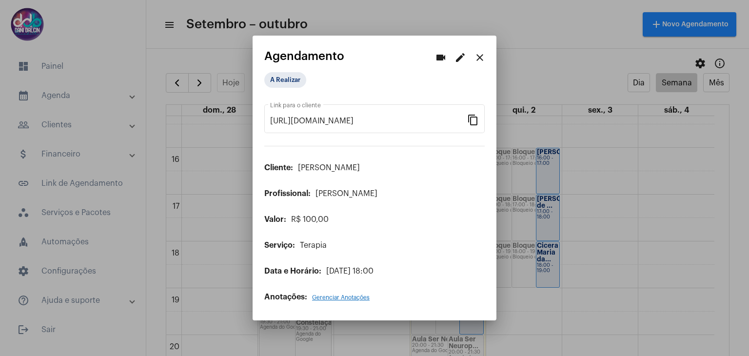
click at [460, 60] on mat-icon "edit" at bounding box center [460, 58] width 12 height 12
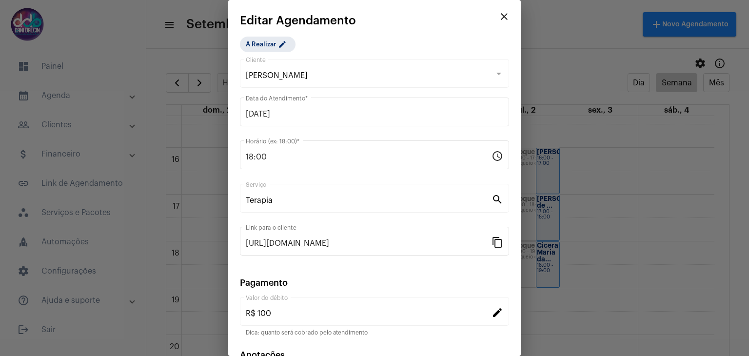
click at [492, 307] on mat-icon "edit" at bounding box center [497, 312] width 12 height 12
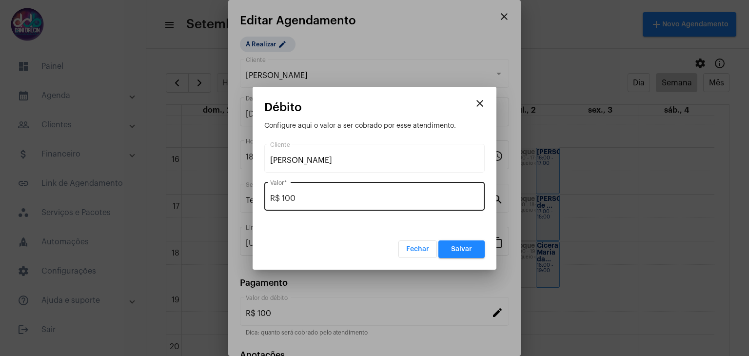
click at [338, 198] on input "R$ 100" at bounding box center [374, 198] width 209 height 9
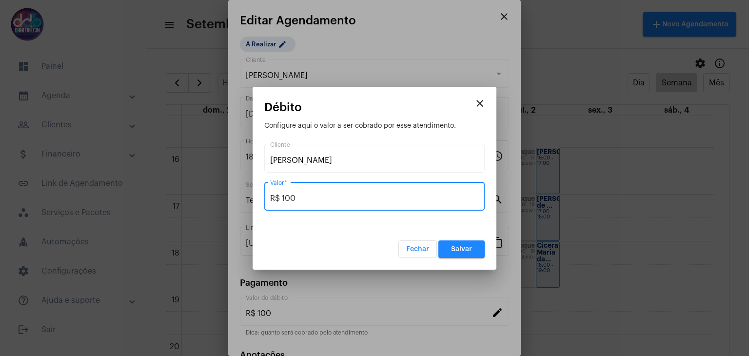
click at [338, 198] on input "R$ 100" at bounding box center [374, 198] width 209 height 9
type input "R$ 0,0"
click at [447, 250] on button "Salvar" at bounding box center [461, 249] width 46 height 18
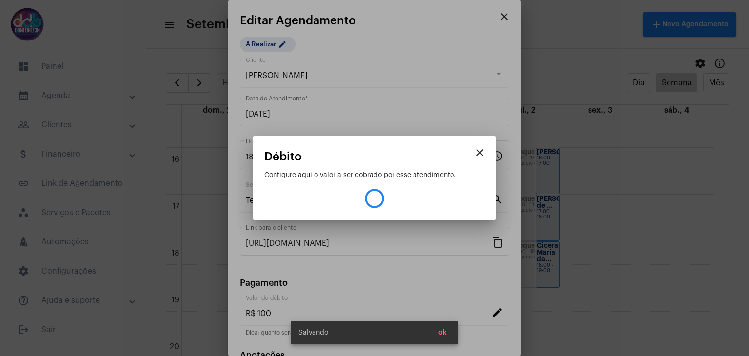
type input "R$ 0"
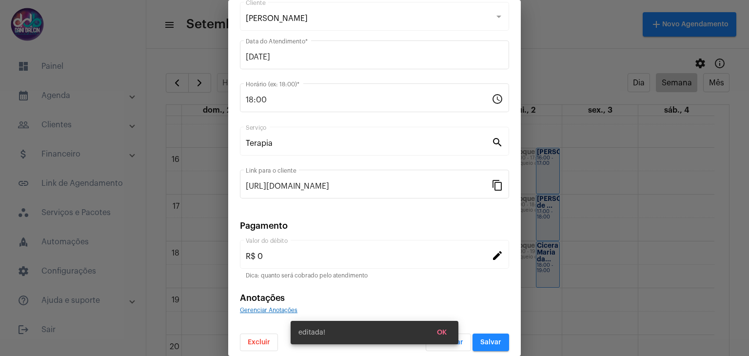
scroll to position [62, 0]
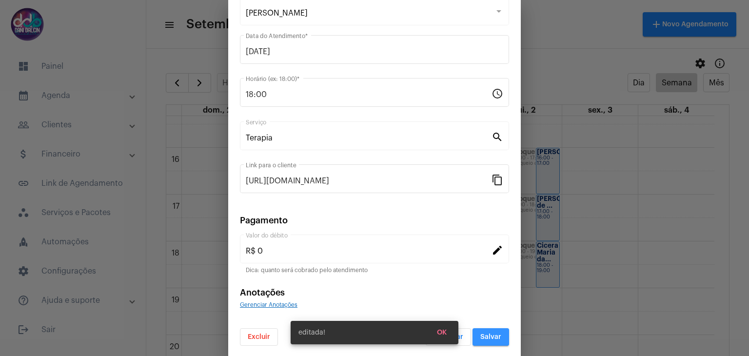
click at [482, 334] on span "Salvar" at bounding box center [490, 336] width 21 height 7
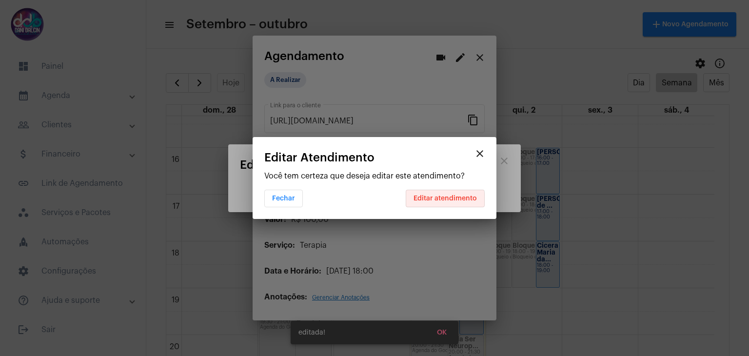
click at [440, 200] on span "Editar atendimento" at bounding box center [444, 198] width 63 height 7
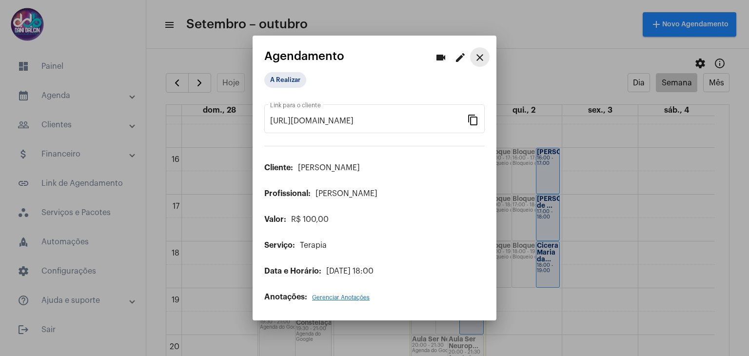
click at [478, 58] on mat-icon "close" at bounding box center [480, 58] width 12 height 12
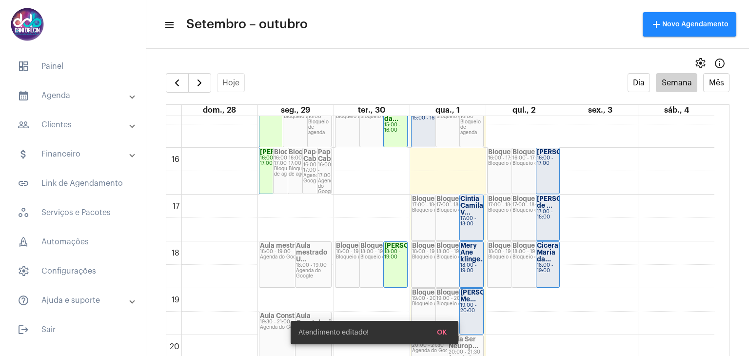
click at [83, 130] on mat-panel-title "people_outline Clientes" at bounding box center [74, 125] width 113 height 12
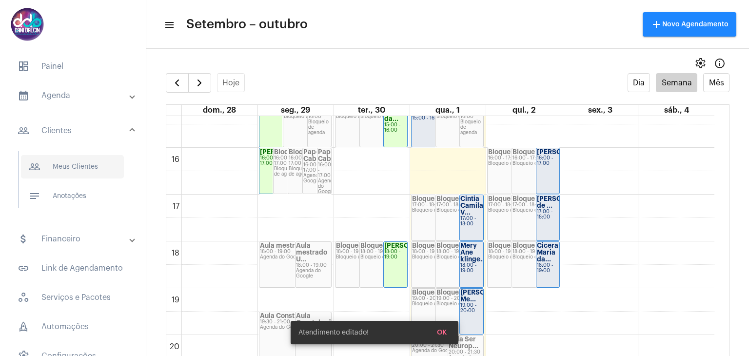
click at [91, 162] on span "people_outline Meus Clientes" at bounding box center [72, 166] width 103 height 23
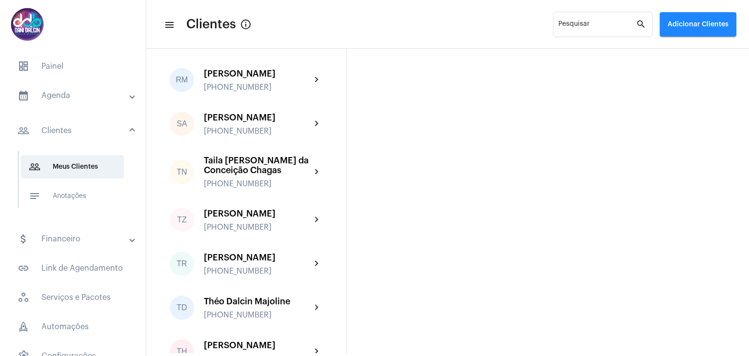
scroll to position [2778, 0]
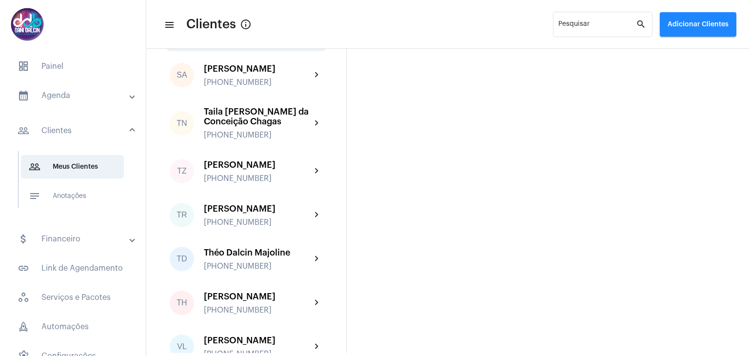
click at [271, 43] on div "[PHONE_NUMBER]" at bounding box center [257, 38] width 107 height 9
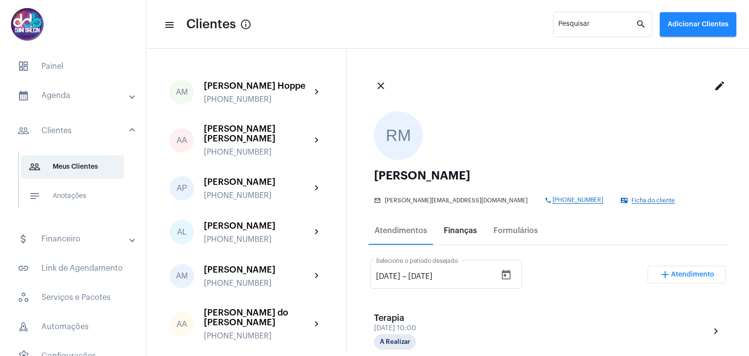
click at [465, 236] on div "Finanças" at bounding box center [460, 230] width 45 height 23
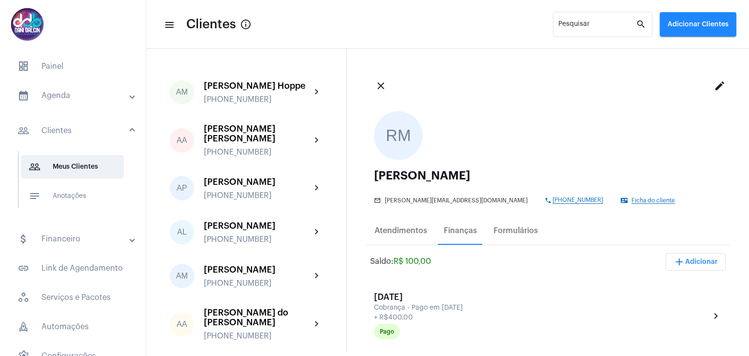
click at [46, 92] on mat-panel-title "calendar_month_outlined Agenda" at bounding box center [74, 96] width 113 height 12
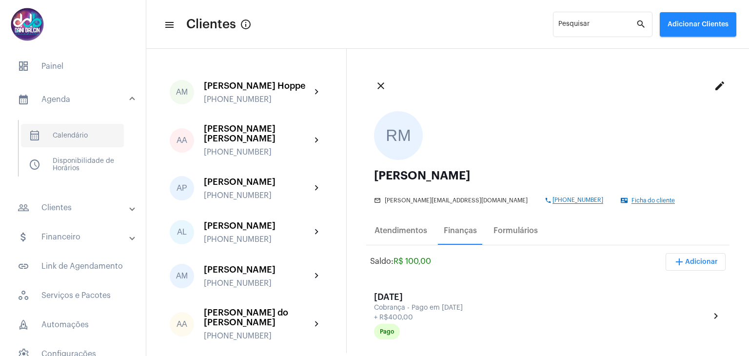
click at [71, 141] on span "calendar_month_outlined Calendário" at bounding box center [72, 135] width 103 height 23
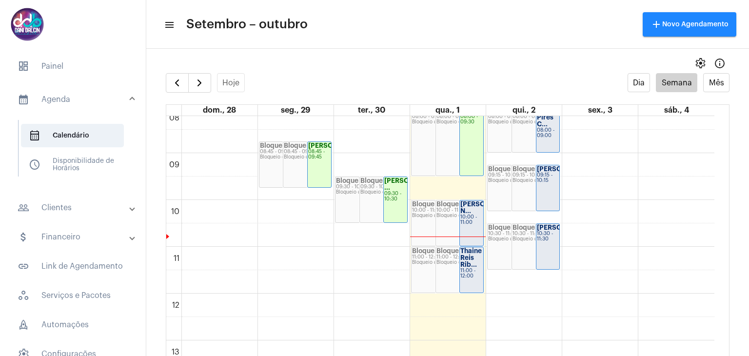
scroll to position [379, 0]
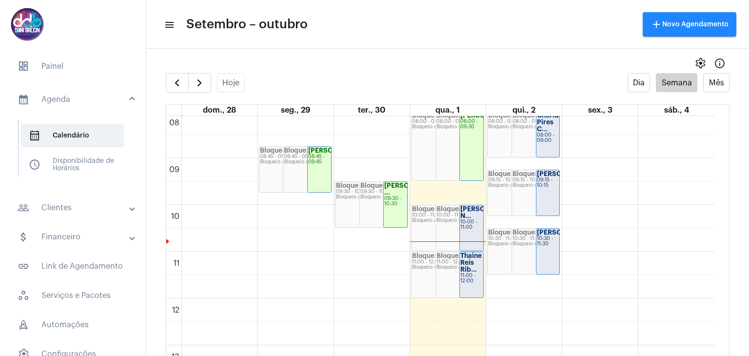
click at [474, 207] on strong "[PERSON_NAME] [PERSON_NAME].." at bounding box center [487, 212] width 55 height 13
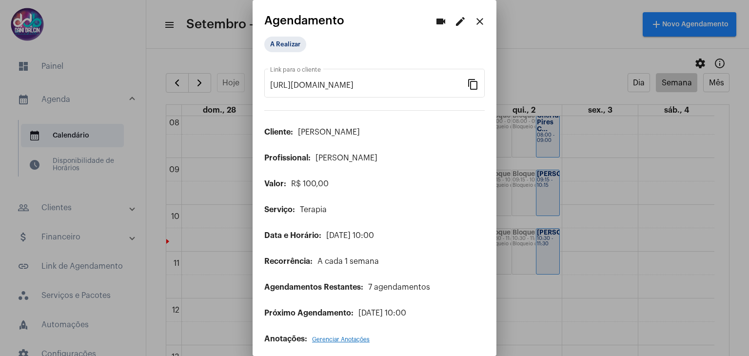
click at [454, 22] on mat-icon "edit" at bounding box center [460, 22] width 12 height 12
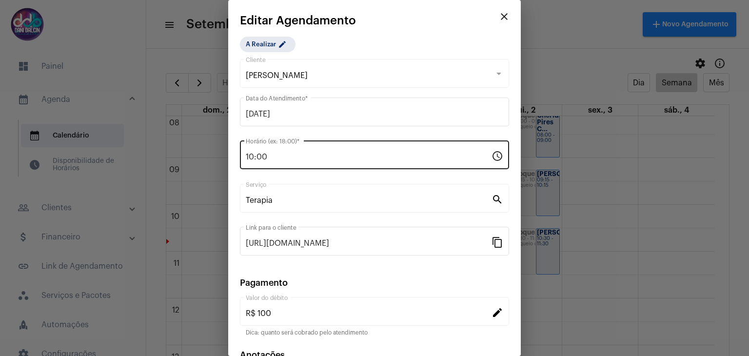
click at [304, 159] on input "10:00" at bounding box center [369, 157] width 246 height 9
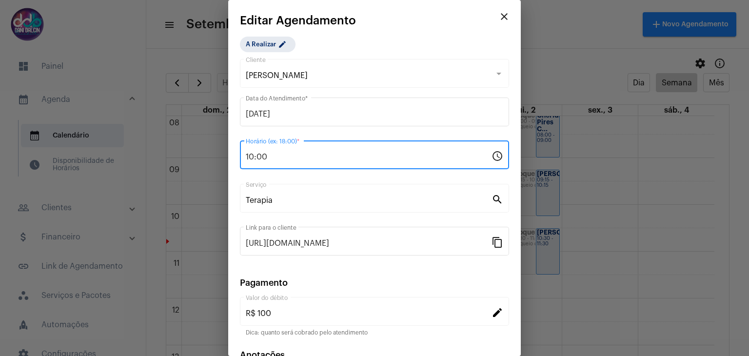
click at [304, 159] on input "10:00" at bounding box center [369, 157] width 246 height 9
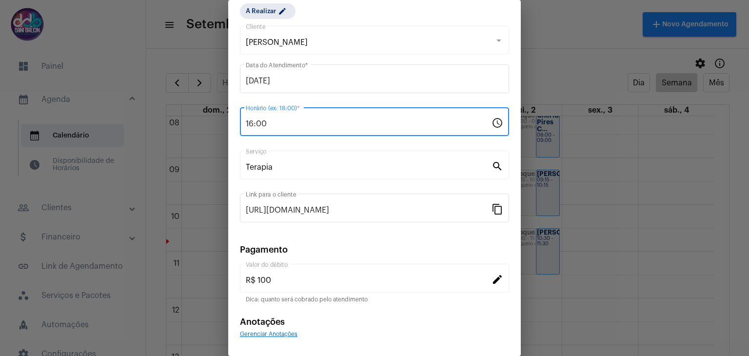
scroll to position [62, 0]
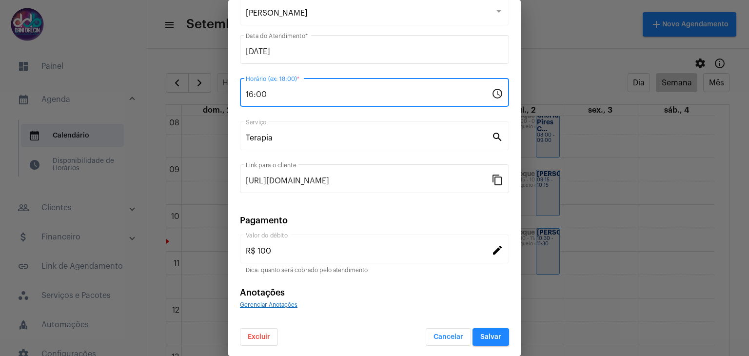
type input "16:00"
click at [480, 334] on span "Salvar" at bounding box center [490, 336] width 21 height 7
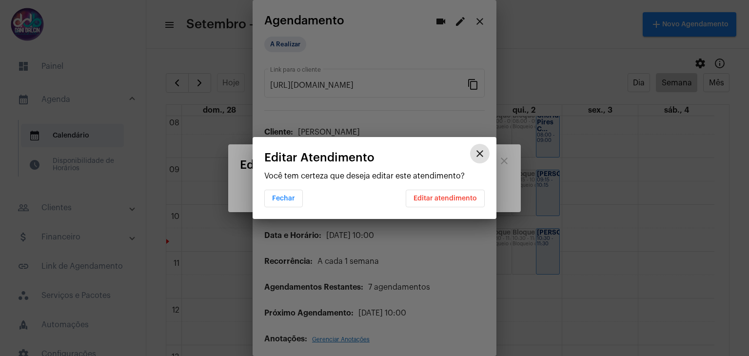
click at [434, 201] on span "Editar atendimento" at bounding box center [444, 198] width 63 height 7
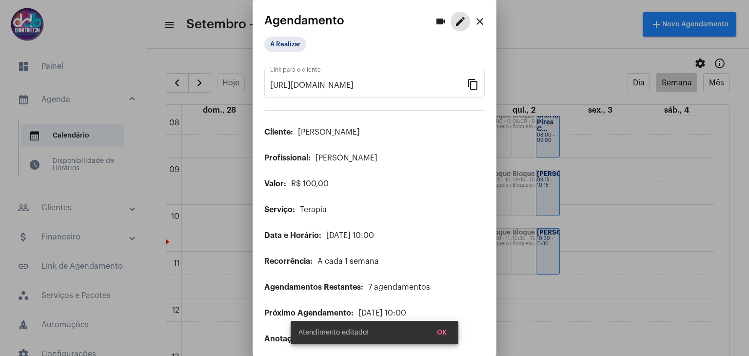
click at [474, 25] on mat-icon "close" at bounding box center [480, 22] width 12 height 12
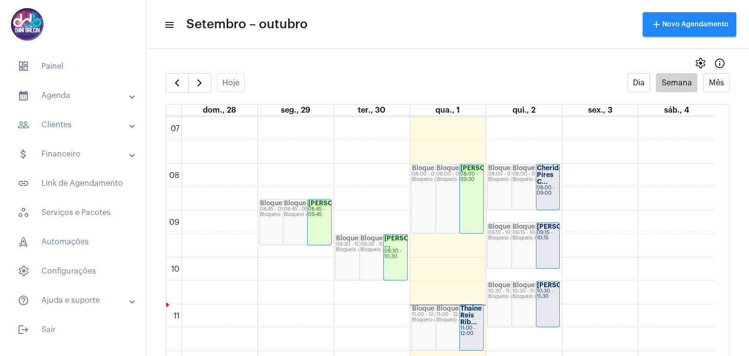
scroll to position [233, 0]
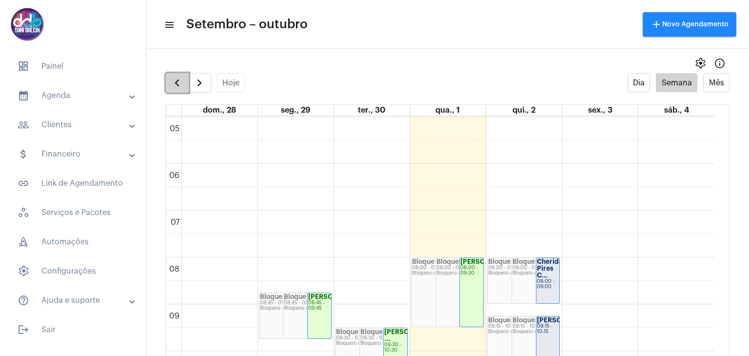
click at [175, 83] on span "button" at bounding box center [177, 83] width 12 height 12
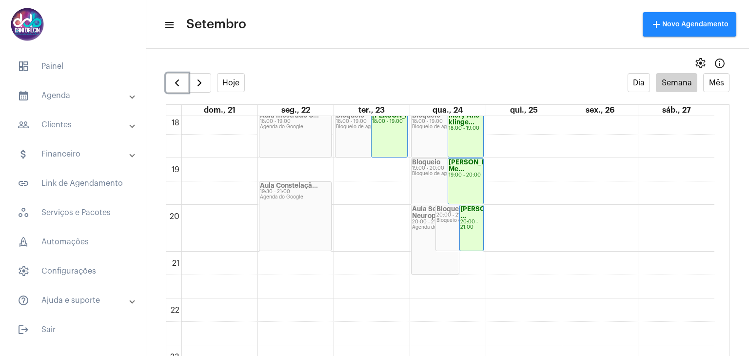
scroll to position [863, 0]
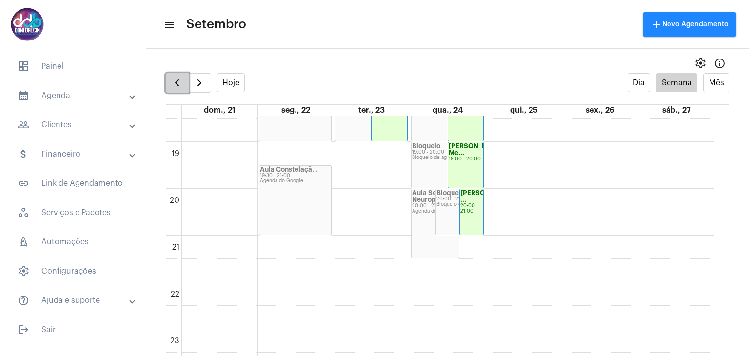
click at [176, 82] on span "button" at bounding box center [177, 83] width 12 height 12
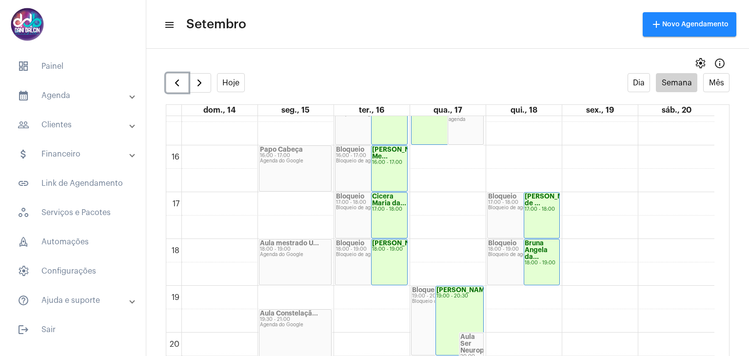
scroll to position [768, 0]
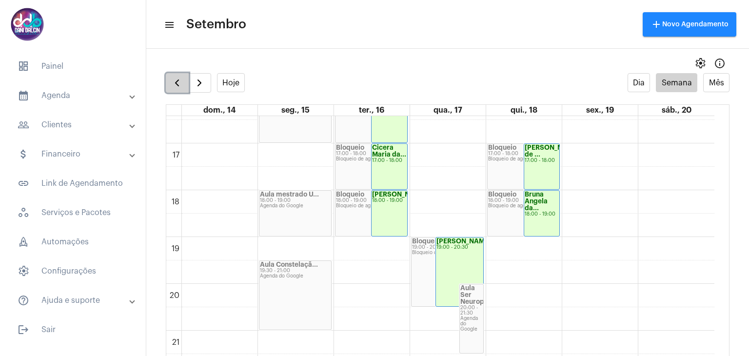
click at [168, 90] on button "button" at bounding box center [177, 82] width 23 height 19
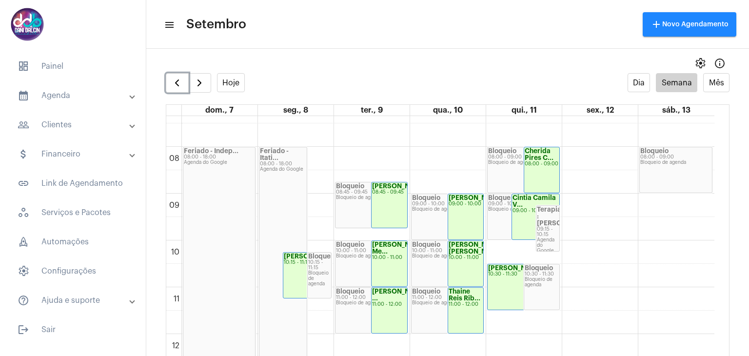
scroll to position [330, 0]
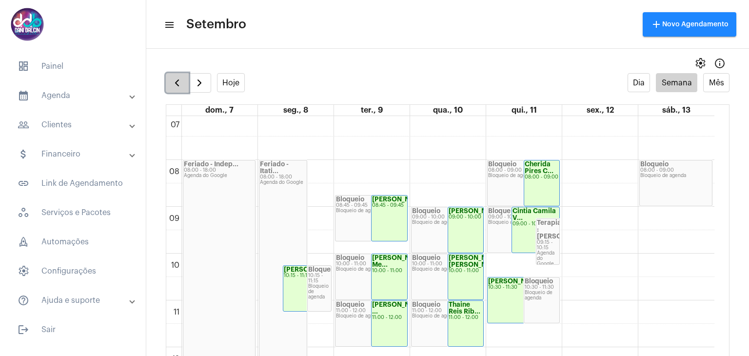
click at [173, 85] on span "button" at bounding box center [177, 83] width 12 height 12
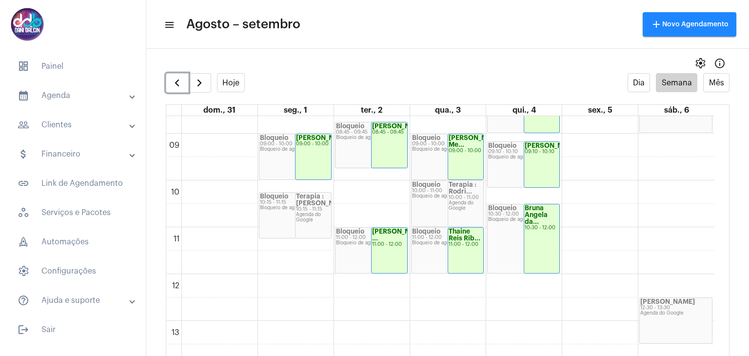
scroll to position [427, 0]
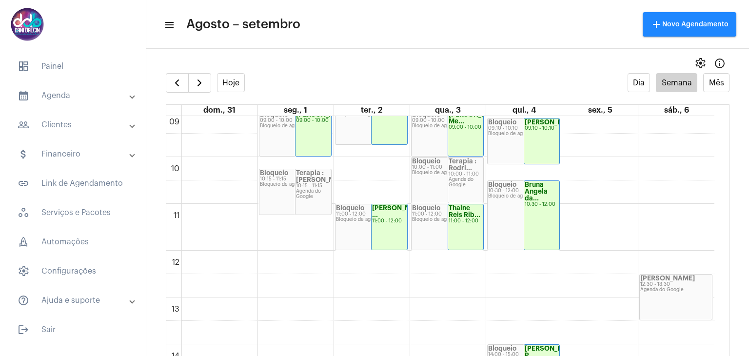
click at [89, 130] on mat-panel-title "people_outline Clientes" at bounding box center [74, 125] width 113 height 12
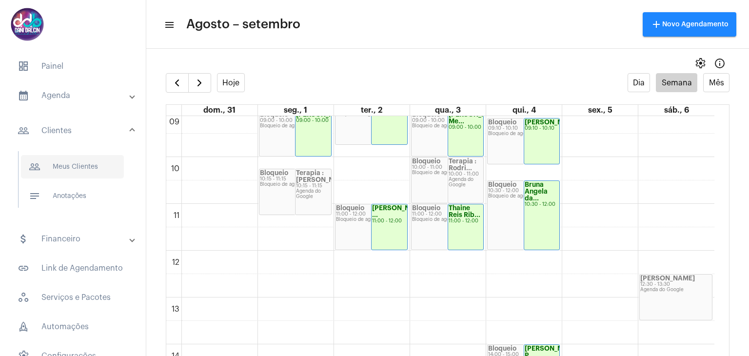
click at [86, 160] on span "people_outline Meus Clientes" at bounding box center [72, 166] width 103 height 23
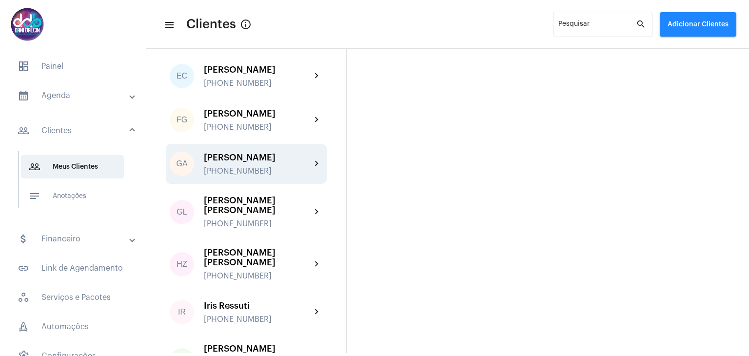
scroll to position [1170, 0]
